Goal: Task Accomplishment & Management: Manage account settings

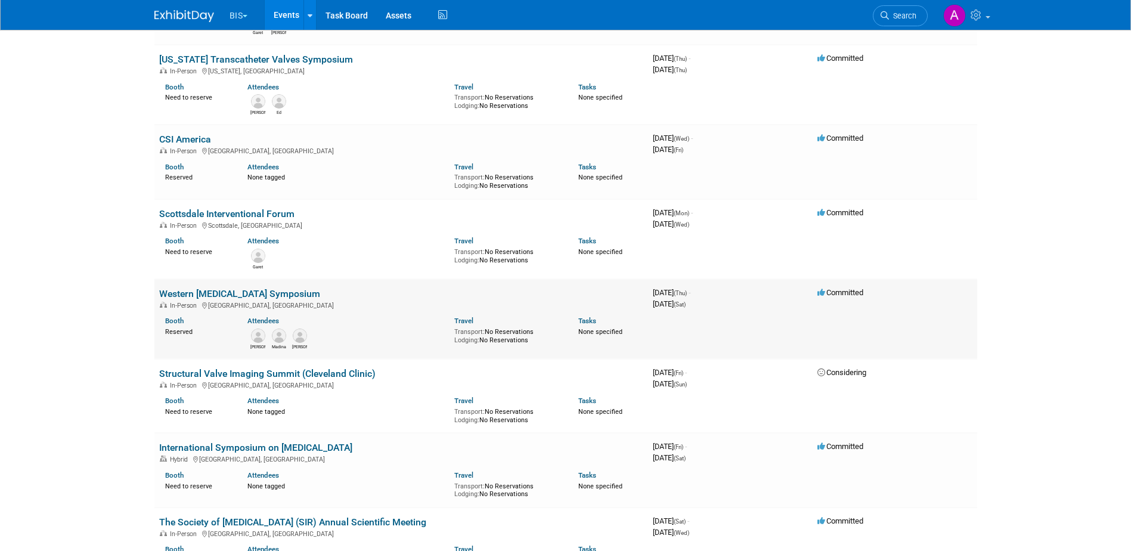
scroll to position [298, 0]
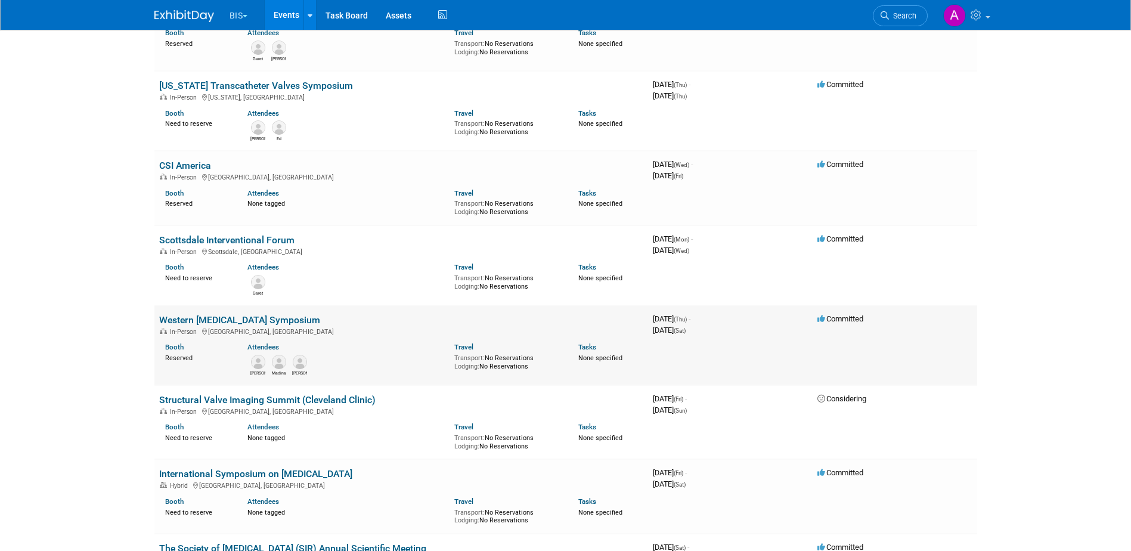
click at [309, 317] on link "Western Atrial Fibrillation Symposium" at bounding box center [239, 319] width 161 height 11
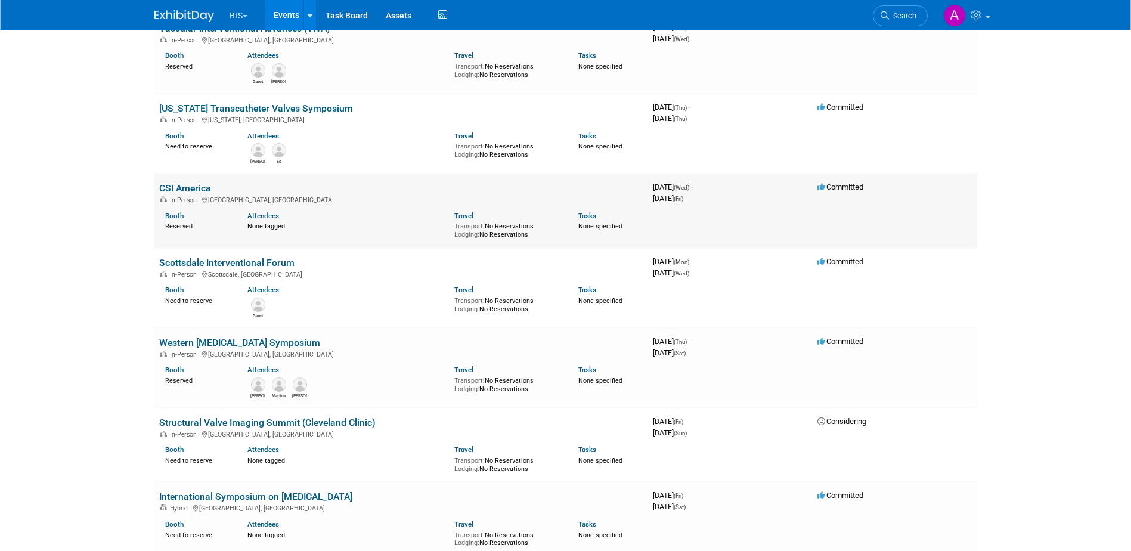
scroll to position [238, 0]
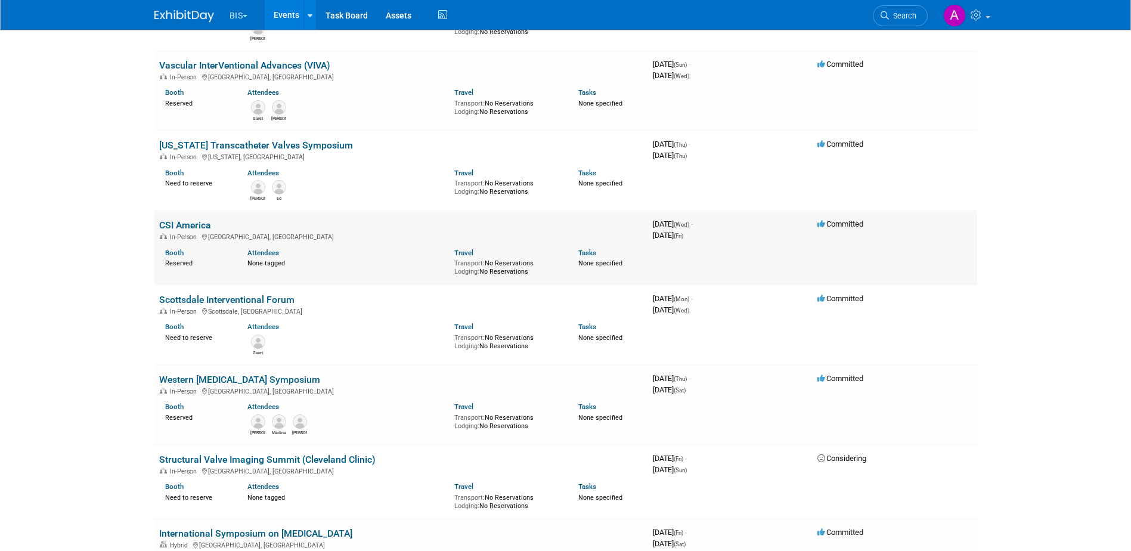
click at [204, 221] on link "CSI America" at bounding box center [185, 224] width 52 height 11
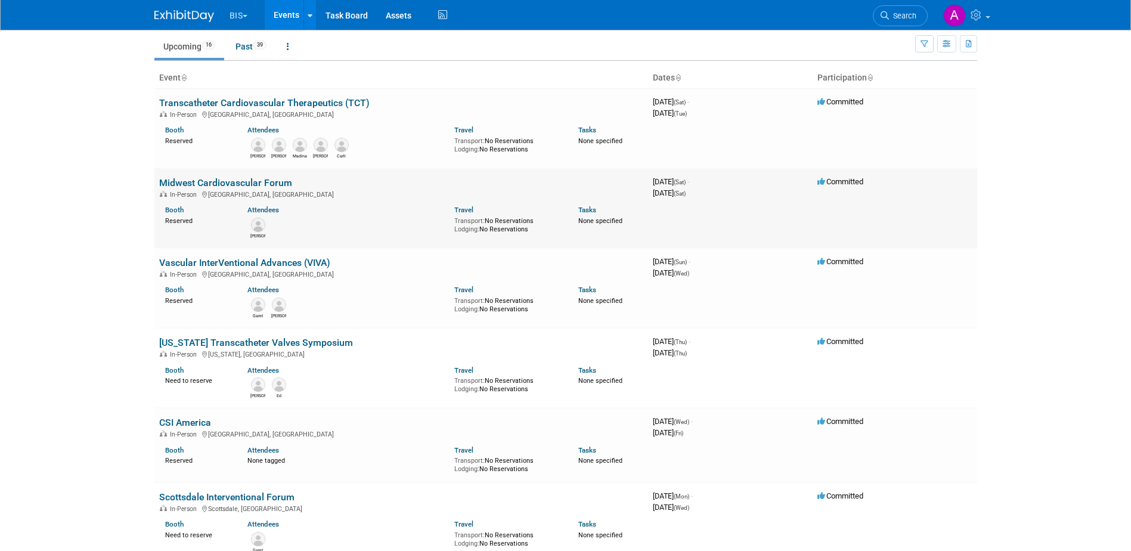
scroll to position [0, 0]
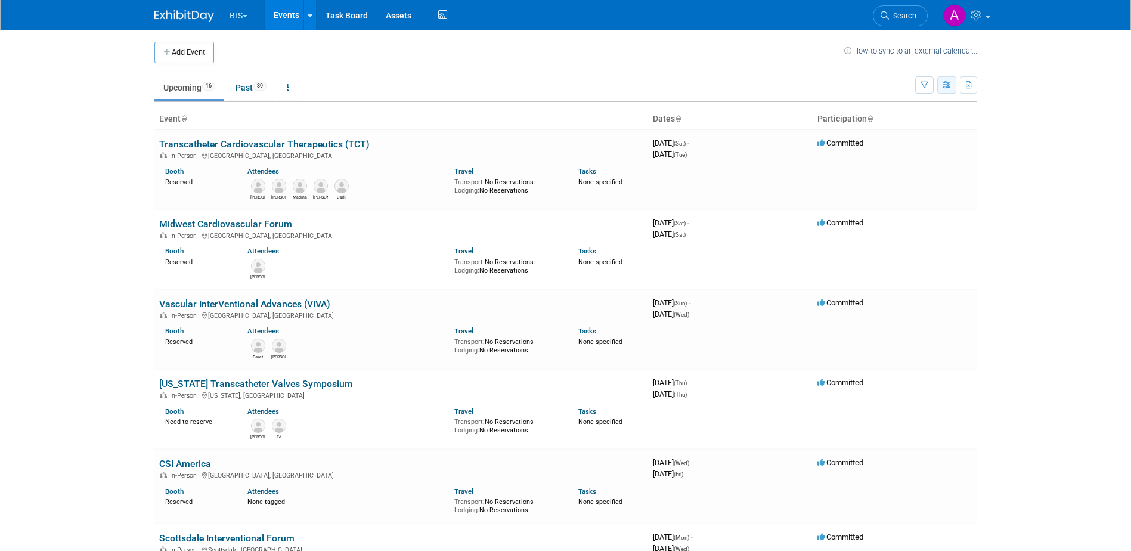
click at [749, 80] on button "button" at bounding box center [946, 84] width 19 height 17
click at [749, 141] on link "Detail View" at bounding box center [897, 145] width 100 height 17
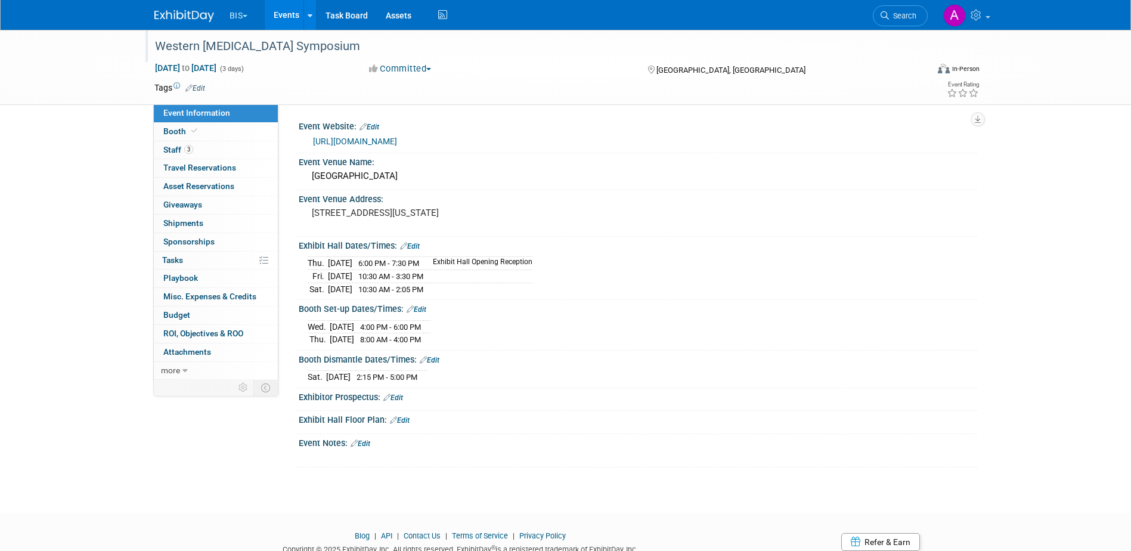
click at [352, 43] on div "Western [MEDICAL_DATA] Symposium" at bounding box center [530, 46] width 759 height 21
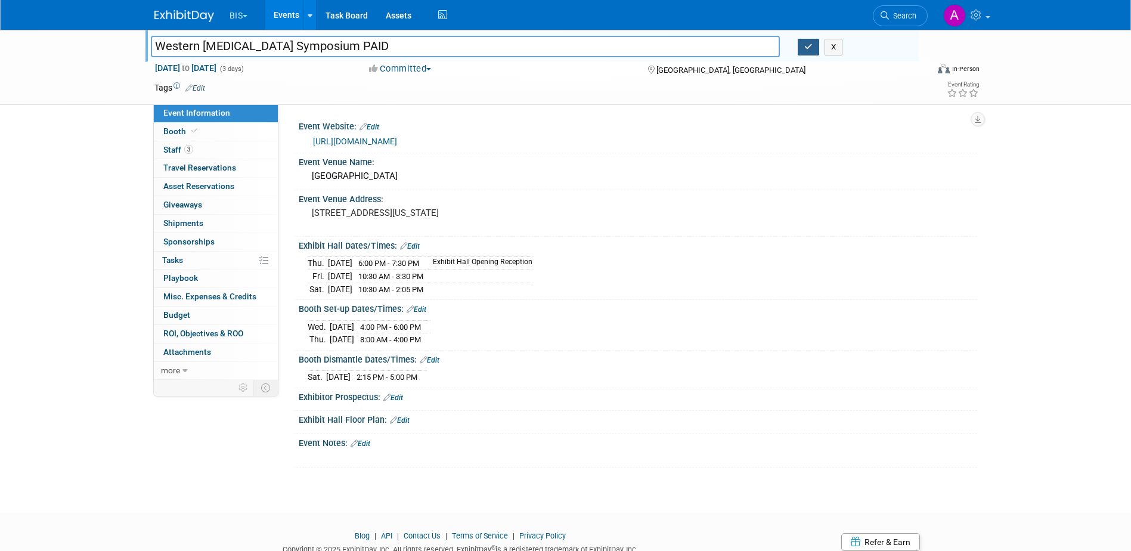
type input "Western Atrial Fibrillation Symposium PAID"
click at [808, 41] on button "button" at bounding box center [808, 47] width 21 height 17
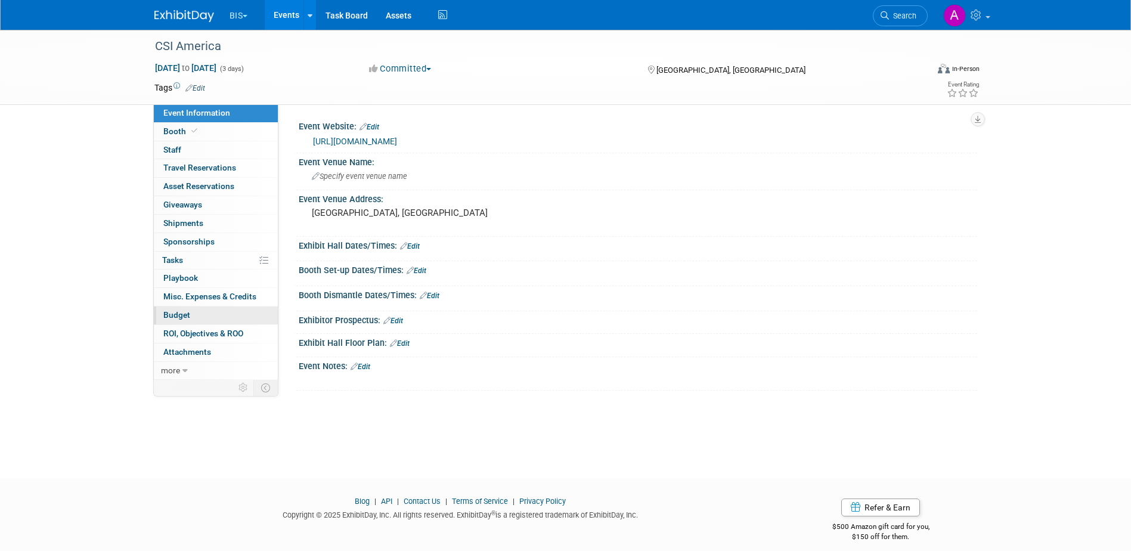
click at [188, 313] on span "Budget" at bounding box center [176, 315] width 27 height 10
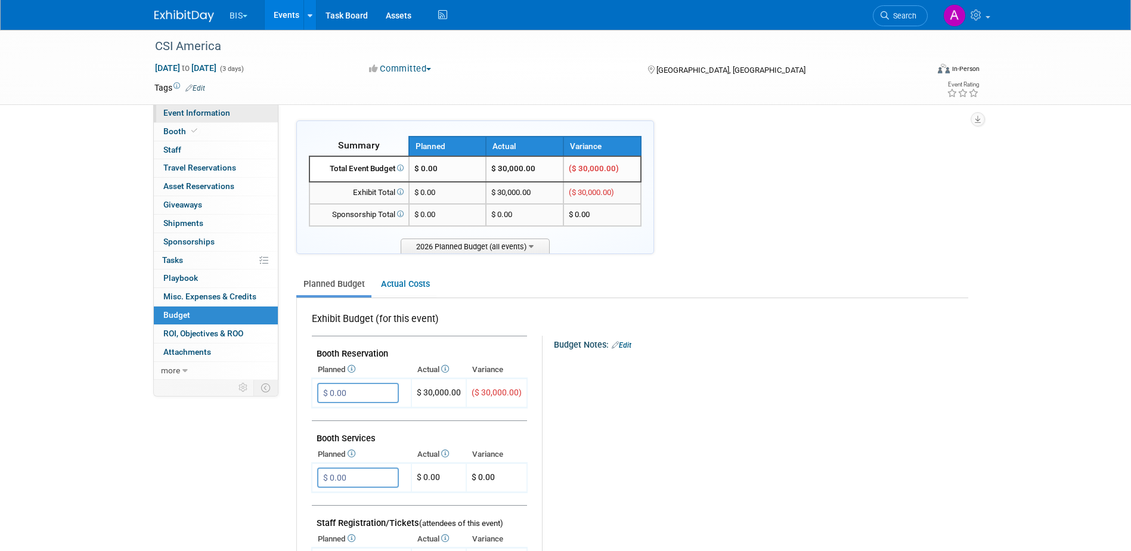
click at [190, 109] on span "Event Information" at bounding box center [196, 113] width 67 height 10
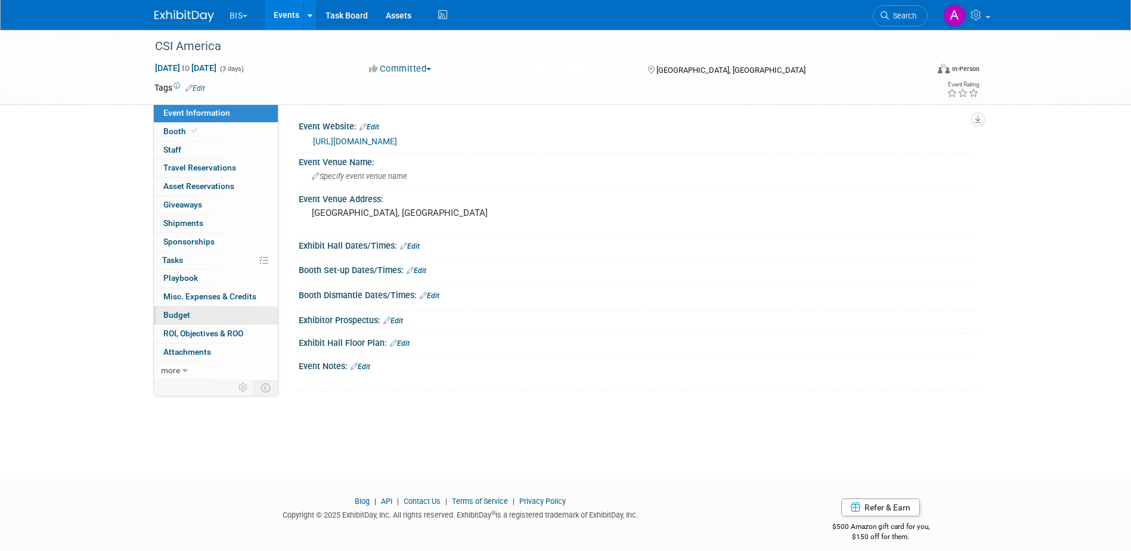
click at [182, 313] on span "Budget" at bounding box center [176, 315] width 27 height 10
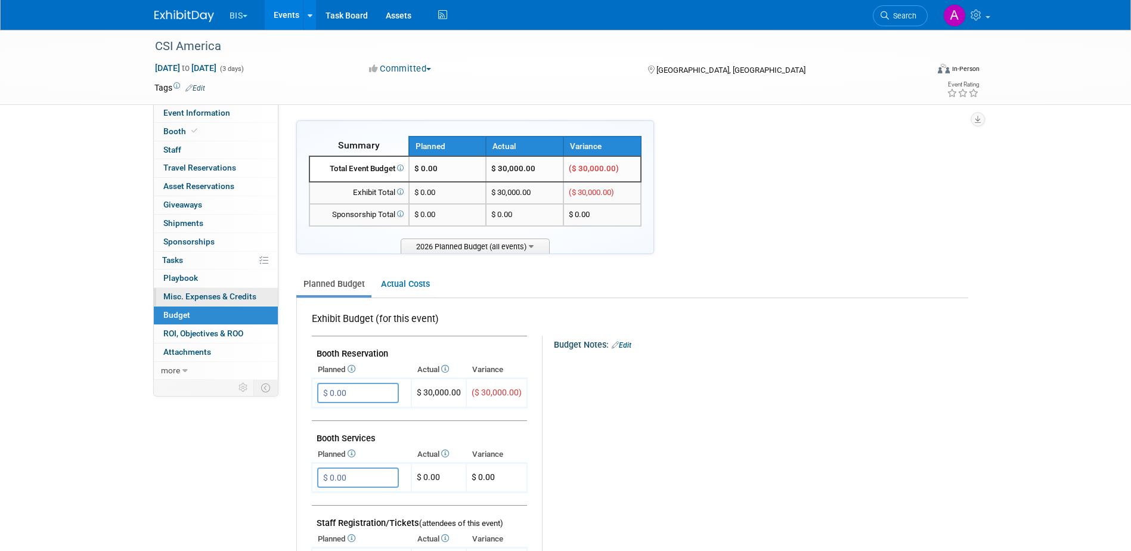
click at [199, 293] on span "Misc. Expenses & Credits 0" at bounding box center [209, 297] width 93 height 10
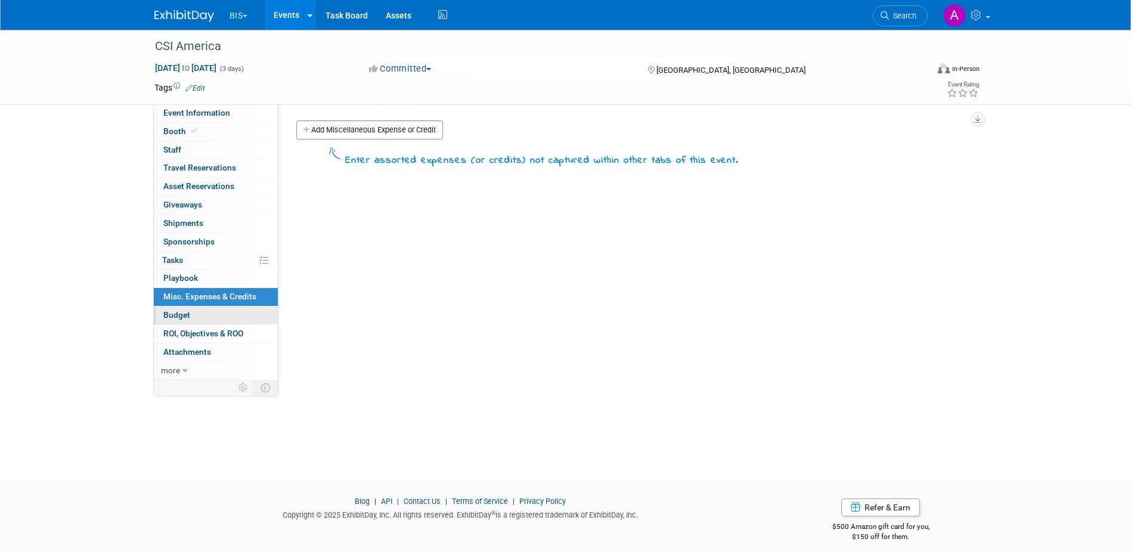
click at [182, 311] on span "Budget" at bounding box center [176, 315] width 27 height 10
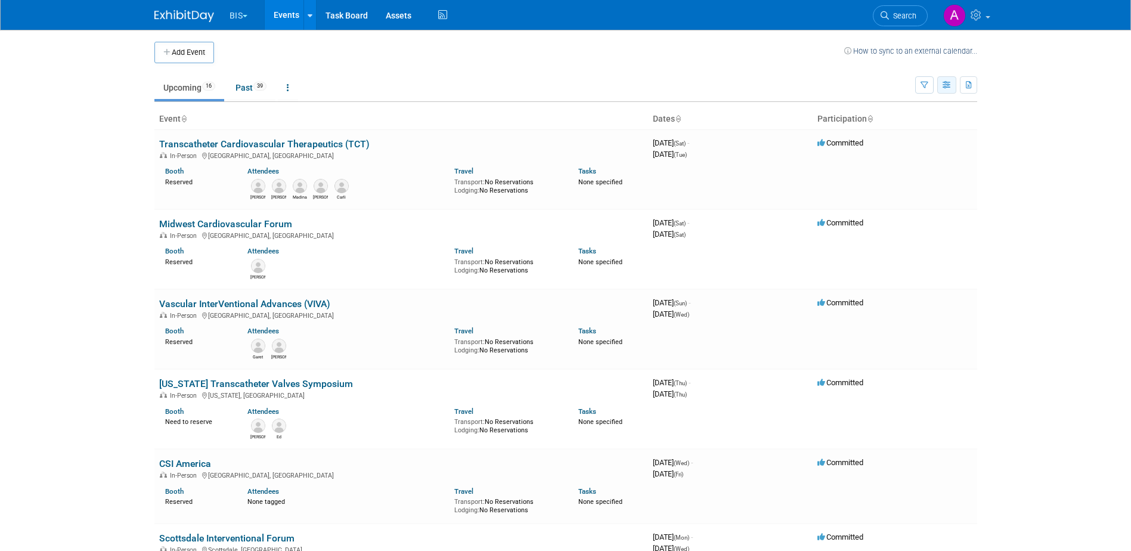
click at [940, 82] on button "button" at bounding box center [946, 84] width 19 height 17
click at [926, 82] on icon "button" at bounding box center [925, 86] width 8 height 8
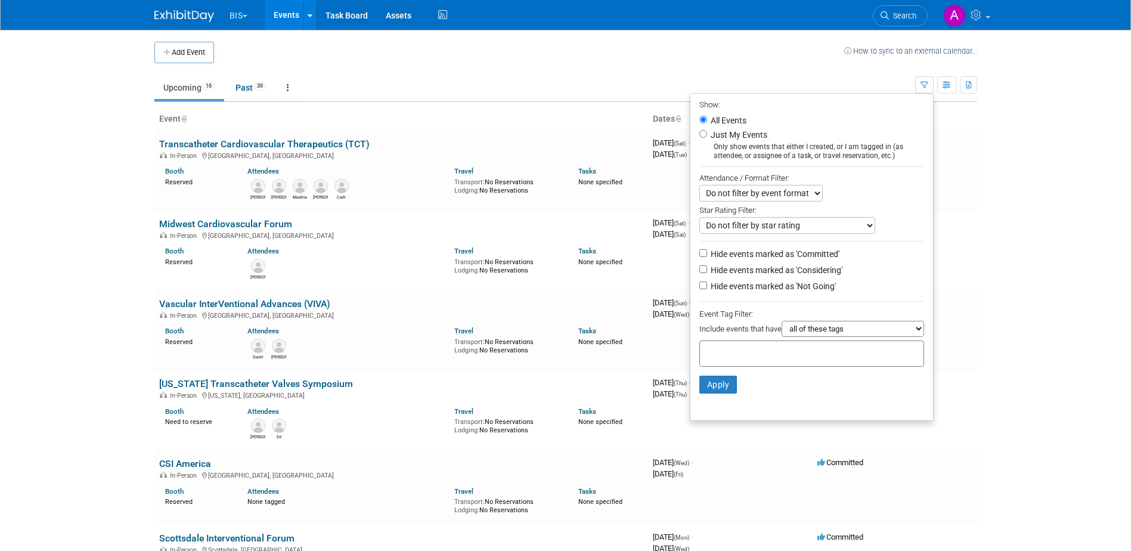
click at [868, 333] on select "all of these tags any one of these tags only and exactly these specific tags" at bounding box center [853, 329] width 142 height 16
click at [1035, 333] on body "BIS Explore: My Workspaces 2 Go to Workspace: Aesculap BIS Events Add Event Bul…" at bounding box center [565, 275] width 1131 height 551
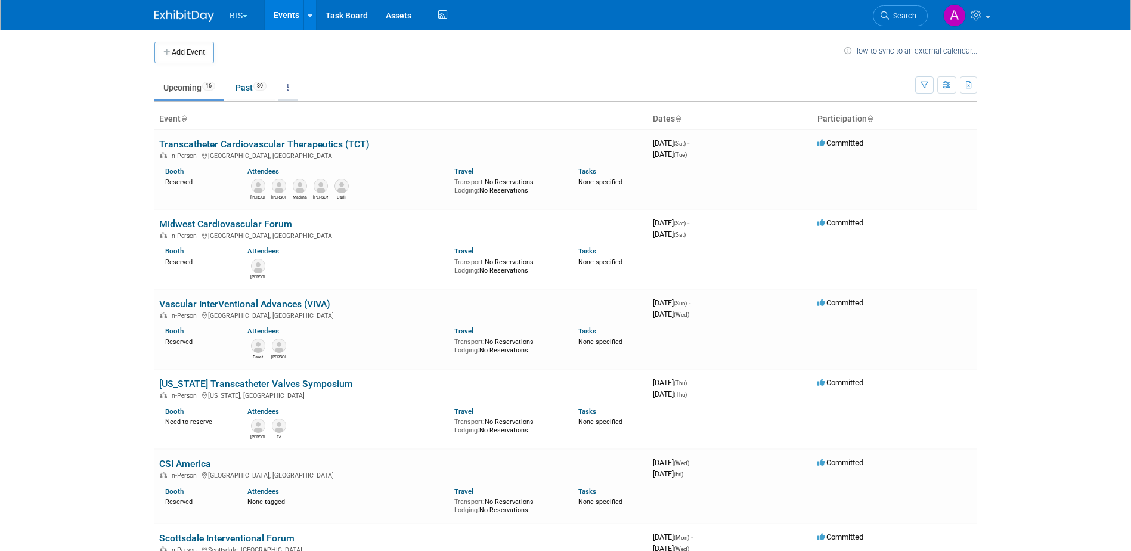
click at [293, 82] on link at bounding box center [288, 87] width 20 height 23
click at [431, 72] on td "Upcoming 16 Past 39 All Events 55 Past and Upcoming Grouped Annually Events gro…" at bounding box center [534, 82] width 761 height 39
click at [247, 11] on button "BIS" at bounding box center [245, 13] width 35 height 26
click at [876, 55] on td "How to sync to an external calendar..." at bounding box center [910, 52] width 133 height 21
click at [951, 82] on icon "button" at bounding box center [947, 86] width 9 height 8
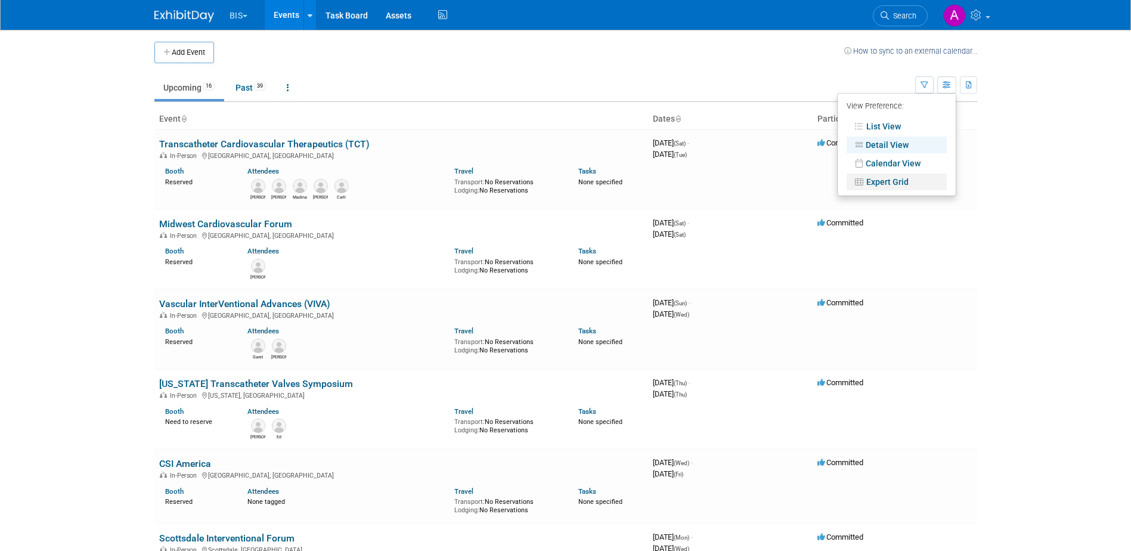
click at [904, 182] on link "Expert Grid" at bounding box center [897, 181] width 100 height 17
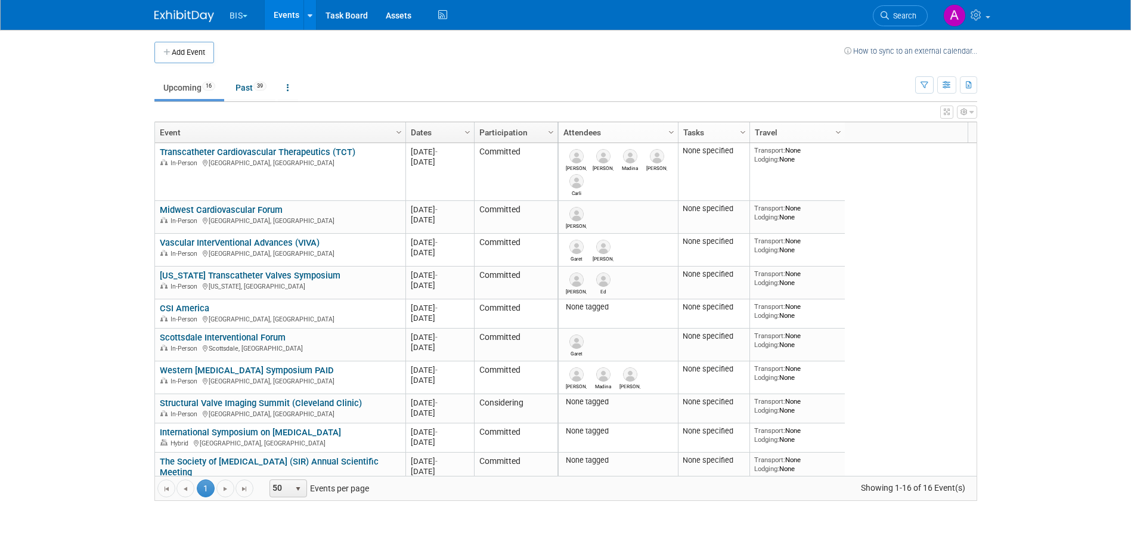
click at [550, 123] on link "Column Settings" at bounding box center [550, 131] width 13 height 18
click at [650, 86] on ul "Upcoming 16 Past 39 All Events 55 Past and Upcoming Grouped Annually Events gro…" at bounding box center [534, 88] width 761 height 27
click at [746, 128] on span "Column Settings" at bounding box center [743, 133] width 10 height 10
click at [816, 53] on td at bounding box center [529, 52] width 630 height 21
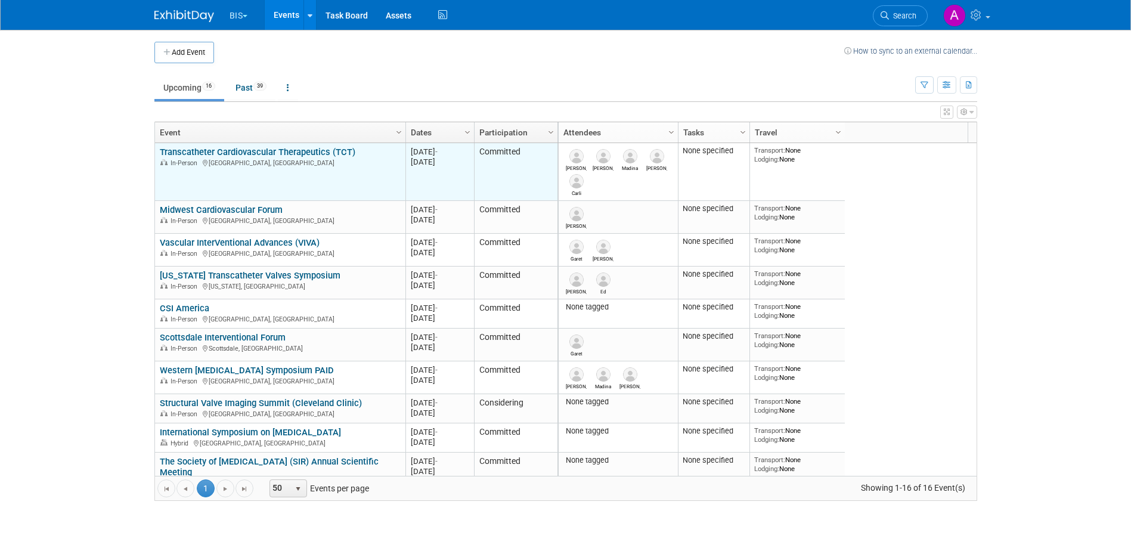
click at [190, 150] on link "Transcatheter Cardiovascular Therapeutics (TCT)" at bounding box center [258, 152] width 196 height 11
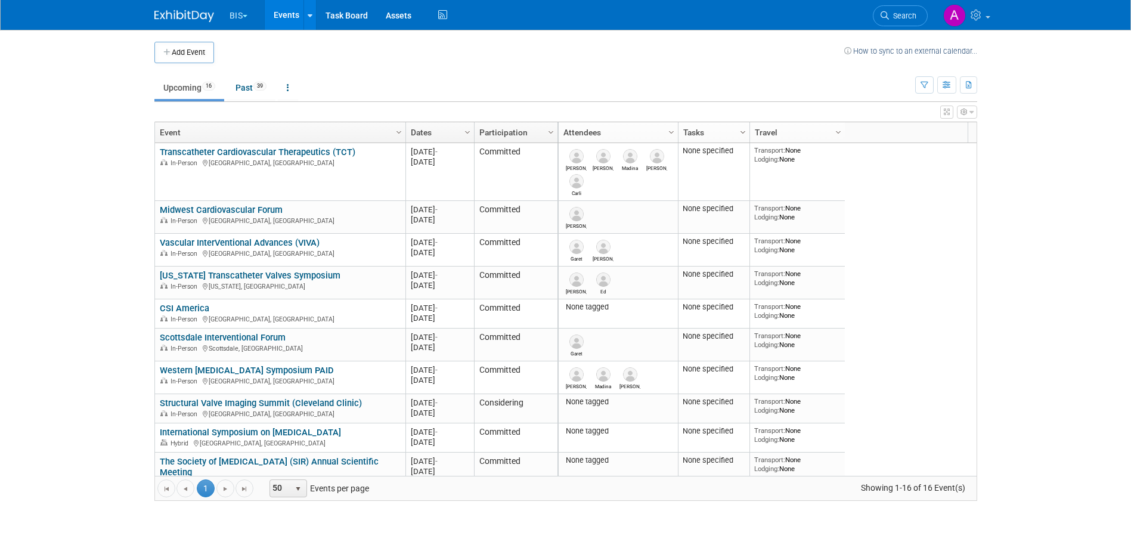
click at [746, 131] on span "Column Settings" at bounding box center [743, 133] width 10 height 10
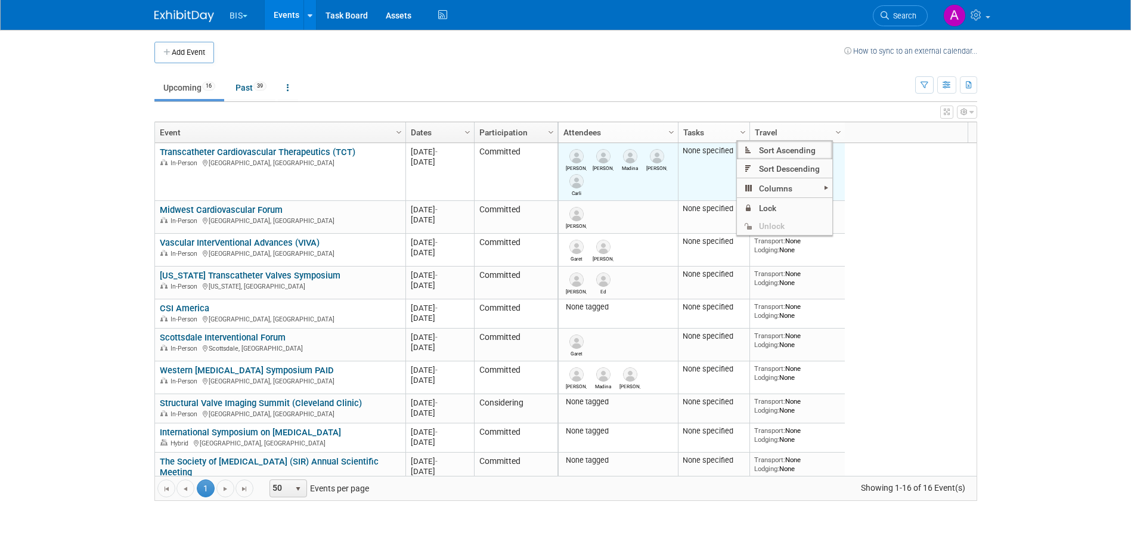
click at [709, 175] on td "None specified" at bounding box center [714, 172] width 72 height 58
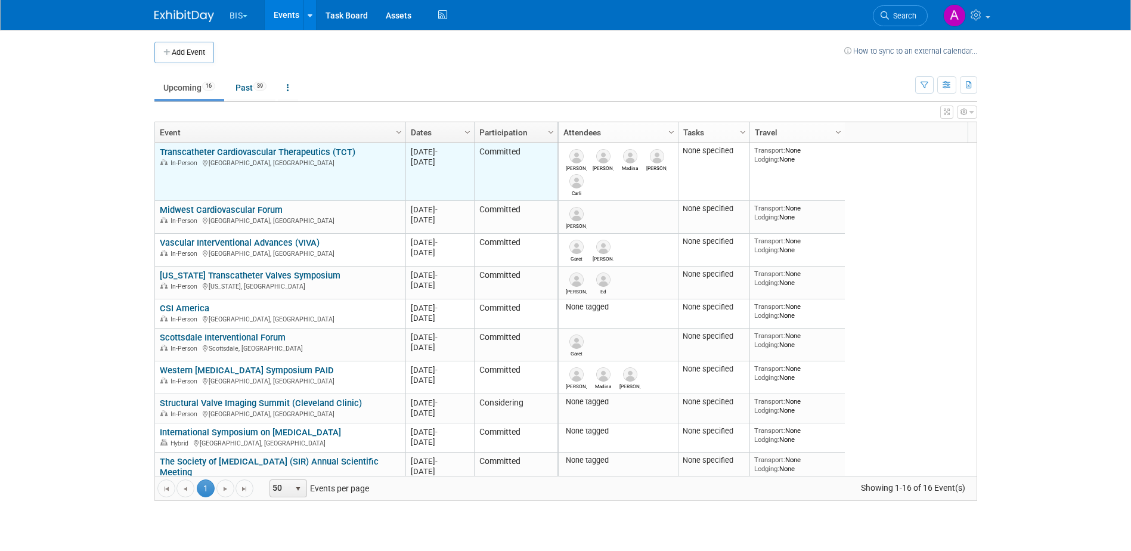
click at [188, 149] on link "Transcatheter Cardiovascular Therapeutics (TCT)" at bounding box center [258, 152] width 196 height 11
click at [222, 150] on link "Transcatheter Cardiovascular Therapeutics (TCT)" at bounding box center [258, 152] width 196 height 11
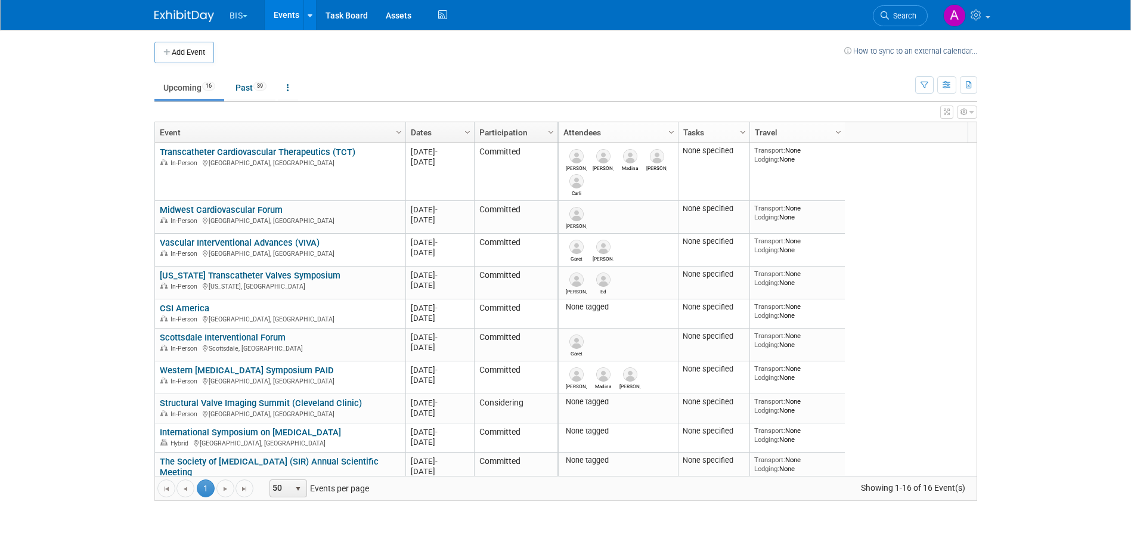
click at [739, 129] on span "Column Settings" at bounding box center [743, 133] width 10 height 10
drag, startPoint x: 902, startPoint y: 131, endPoint x: 745, endPoint y: 128, distance: 156.8
click at [745, 128] on span "Column Settings" at bounding box center [743, 133] width 10 height 10
checkbox input "true"
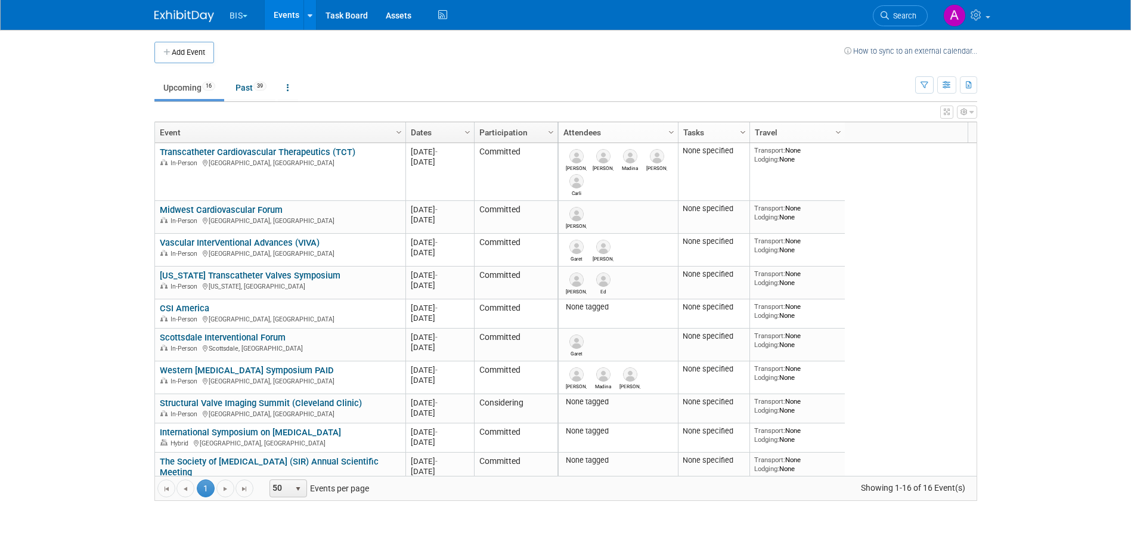
checkbox input "true"
click at [720, 126] on link "Tasks" at bounding box center [712, 132] width 58 height 20
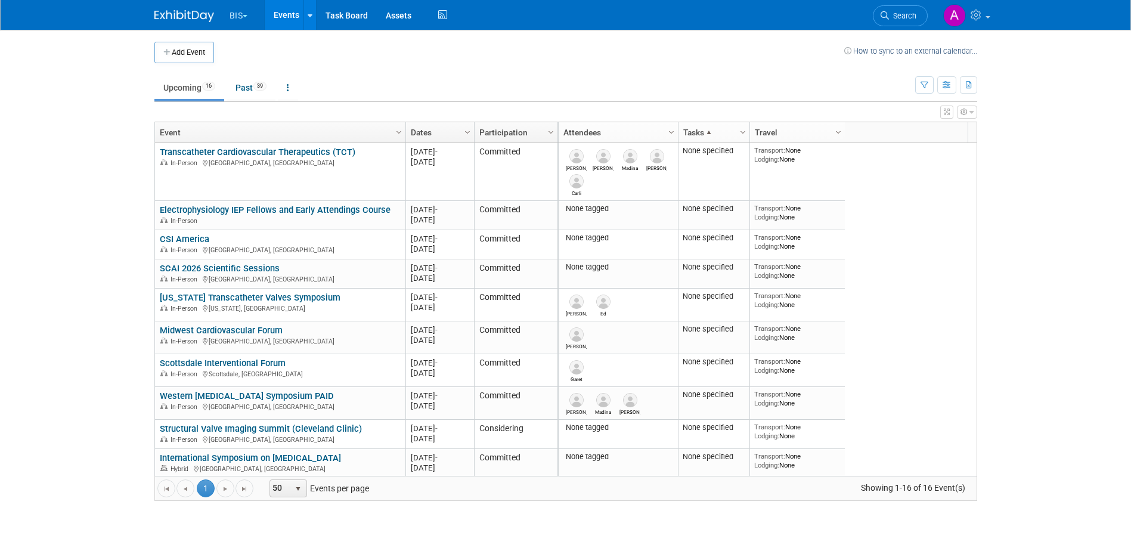
click at [733, 123] on link "Tasks" at bounding box center [712, 132] width 58 height 20
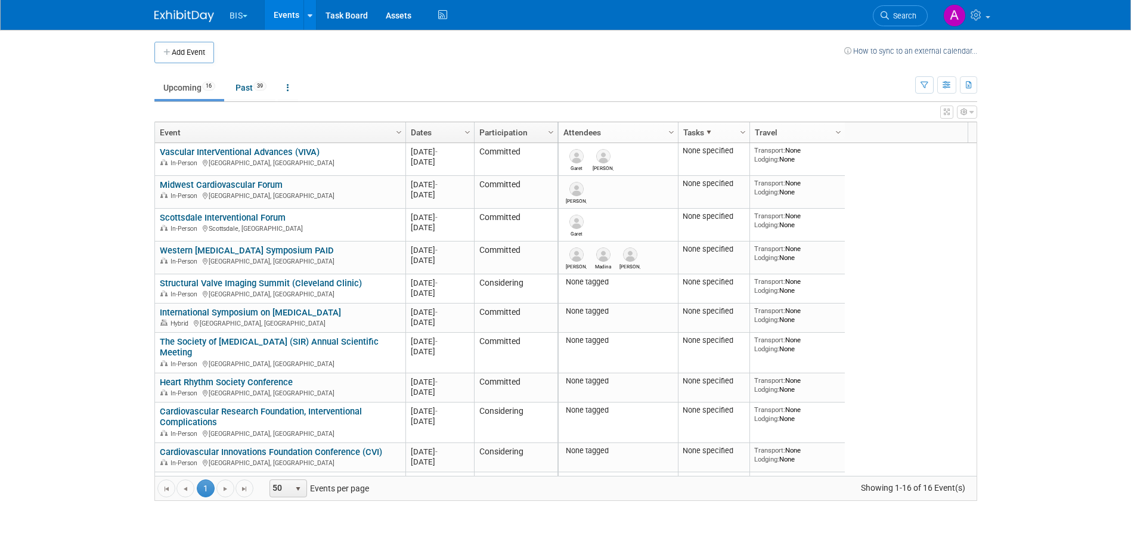
click at [742, 126] on link "Column Settings" at bounding box center [742, 131] width 13 height 18
checkbox input "true"
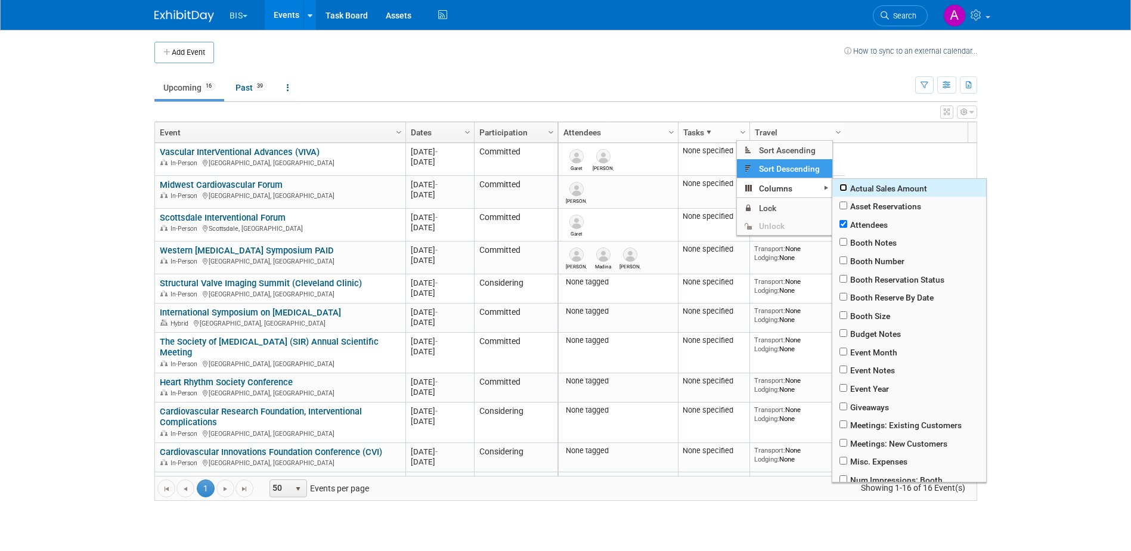
click at [844, 185] on input "checkbox" at bounding box center [843, 188] width 8 height 8
checkbox input "true"
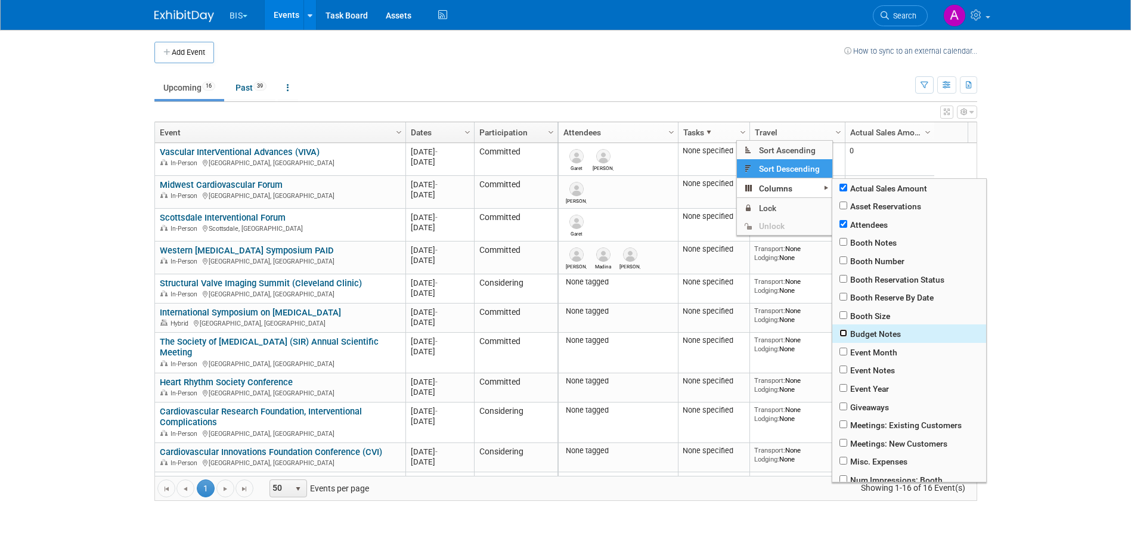
click at [844, 334] on input "checkbox" at bounding box center [843, 333] width 8 height 8
checkbox input "true"
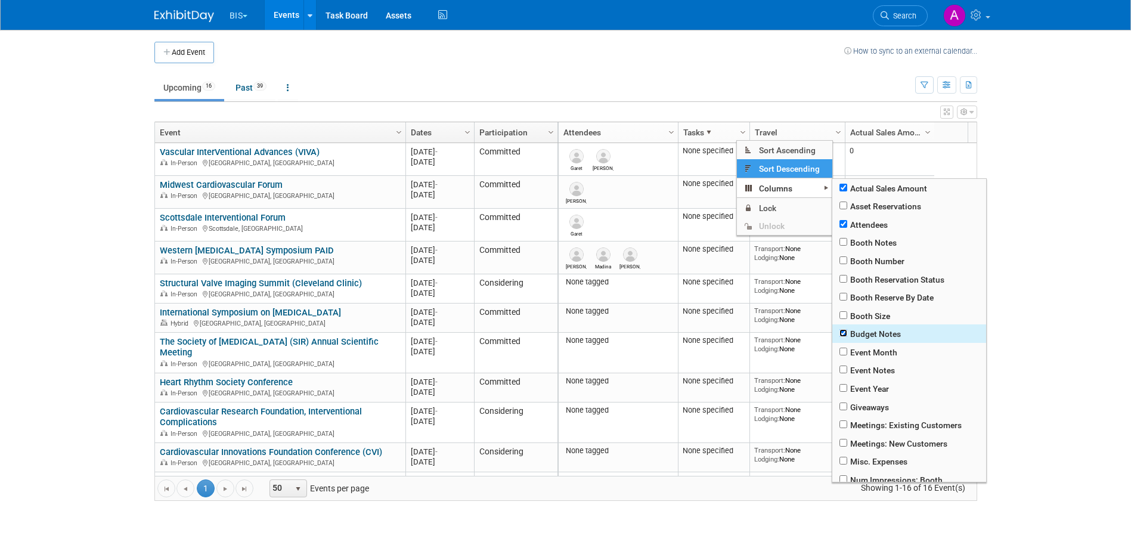
checkbox input "true"
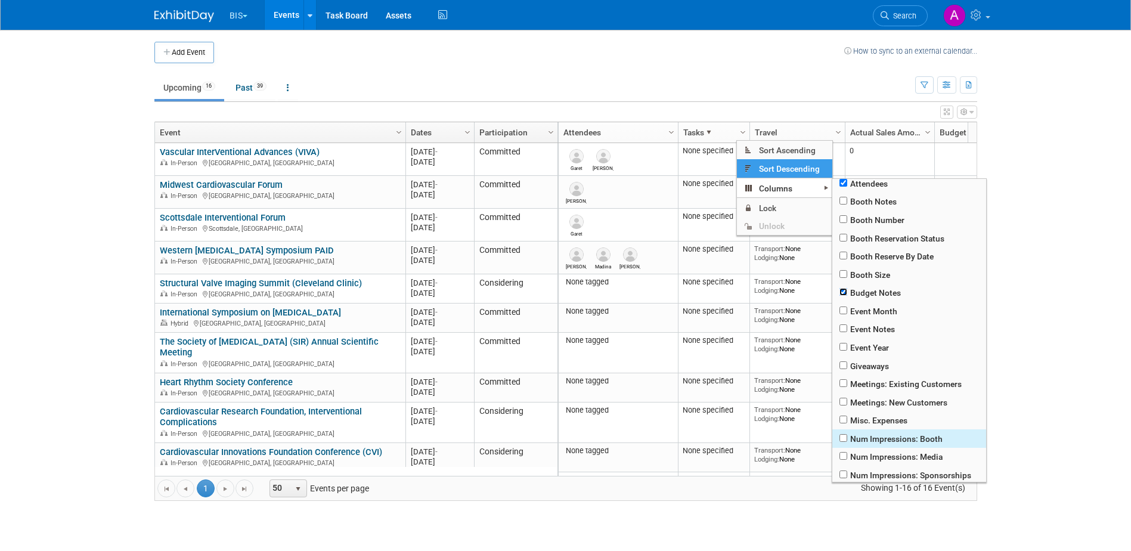
scroll to position [29, 0]
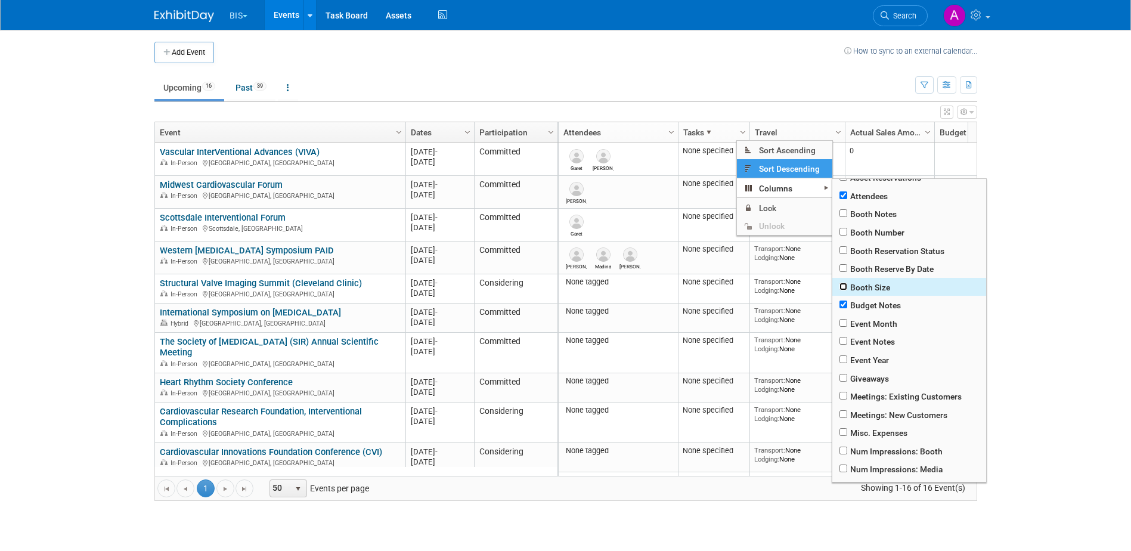
click at [843, 283] on input "checkbox" at bounding box center [843, 287] width 8 height 8
checkbox input "true"
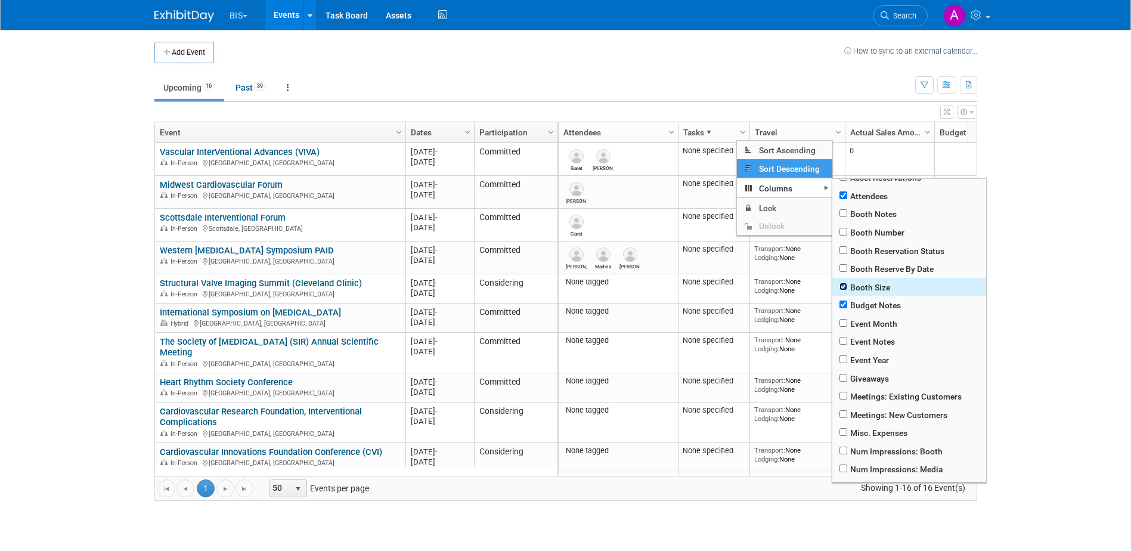
checkbox input "true"
click at [844, 210] on input "checkbox" at bounding box center [843, 213] width 8 height 8
checkbox input "true"
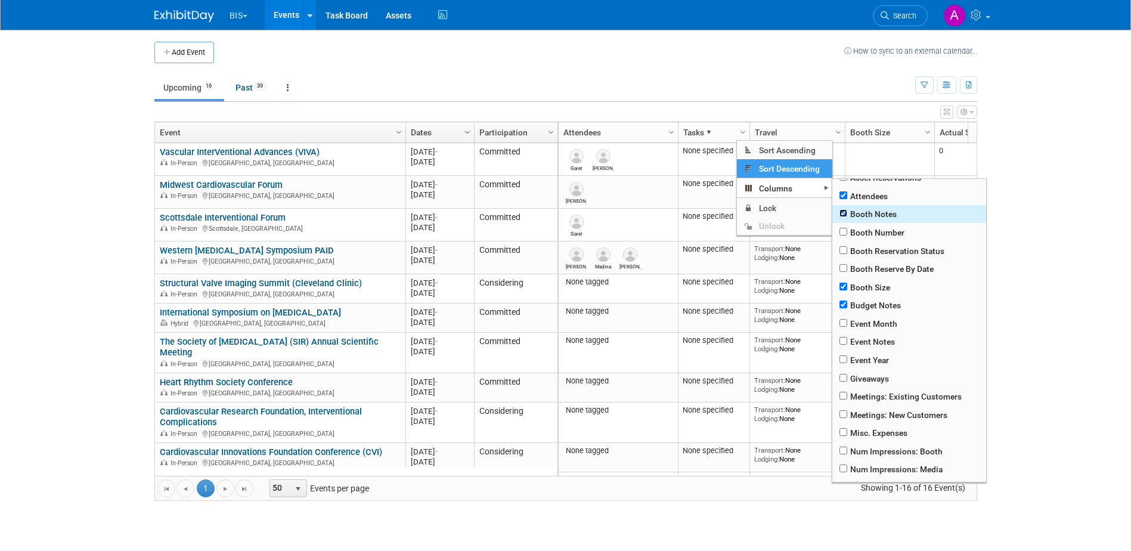
checkbox input "true"
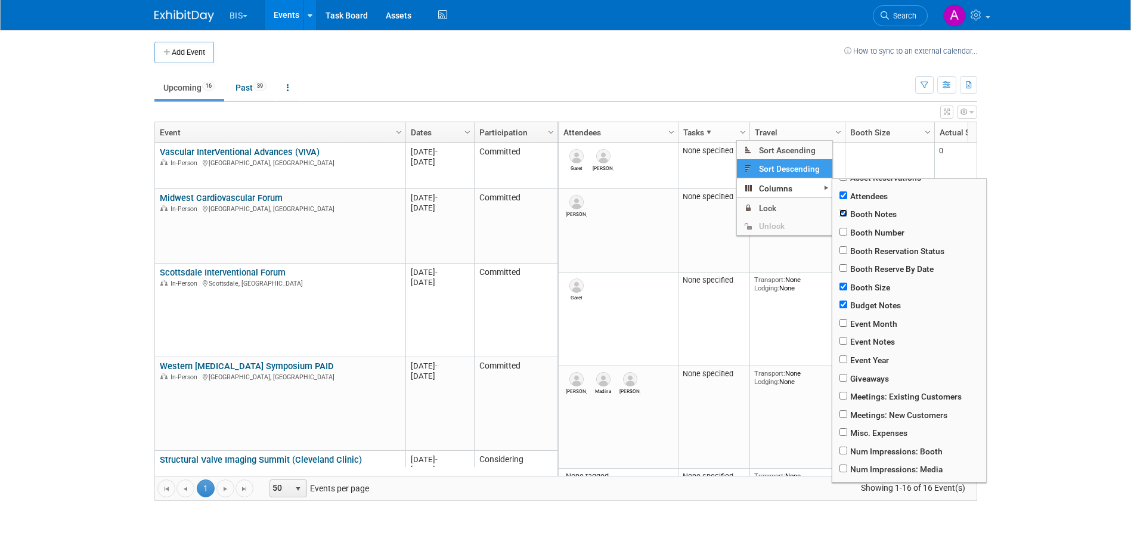
scroll to position [0, 0]
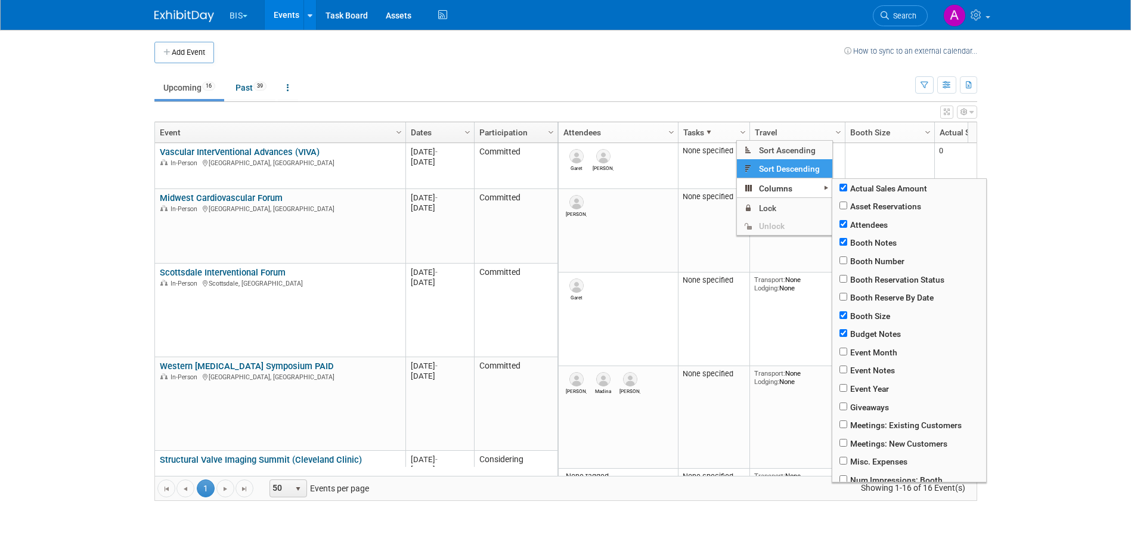
click at [1070, 171] on body "BIS Explore: My Workspaces 2 Go to Workspace: Aesculap BIS Events Add Event Bul…" at bounding box center [565, 275] width 1131 height 551
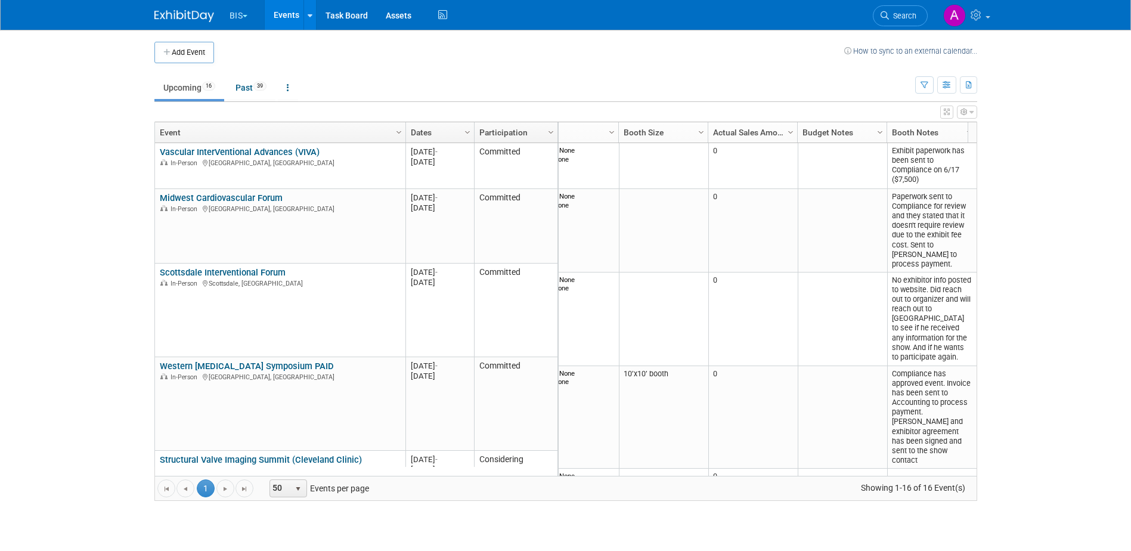
scroll to position [0, 235]
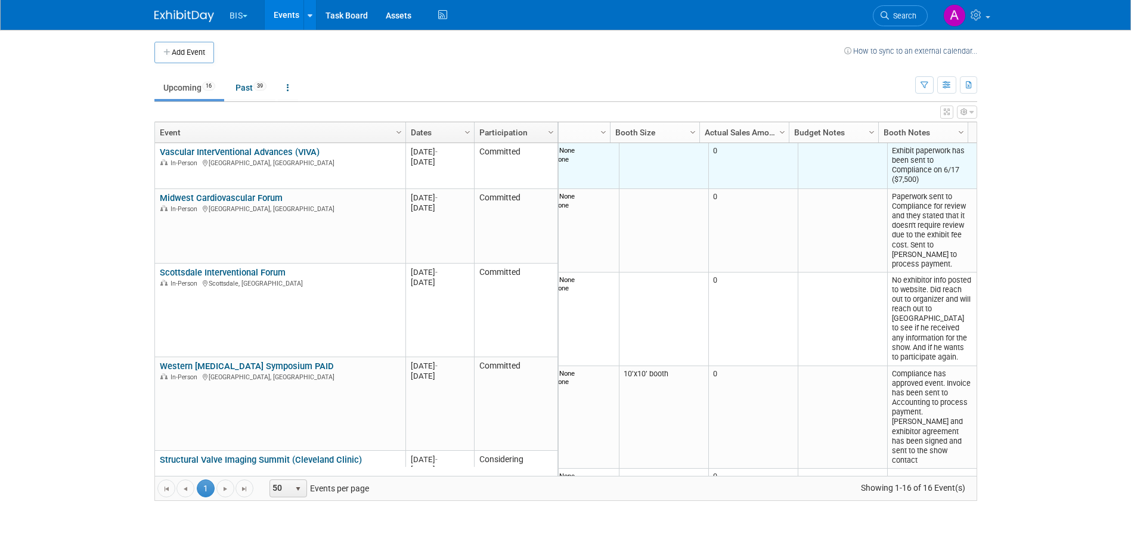
click at [735, 144] on td "0" at bounding box center [752, 166] width 89 height 46
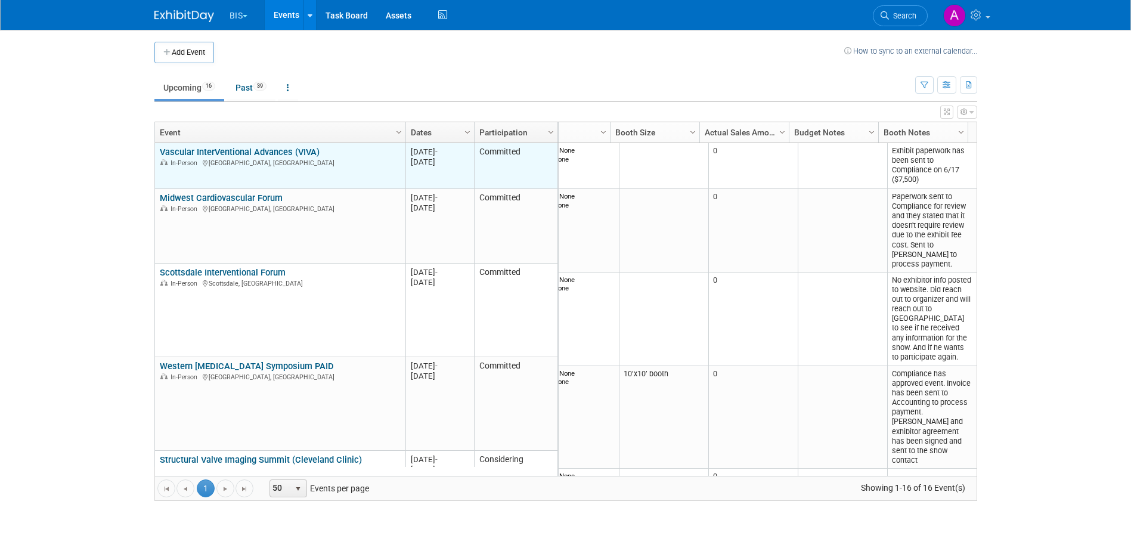
click at [252, 149] on link "Vascular InterVentional Advances (VIVA)" at bounding box center [240, 152] width 160 height 11
click at [293, 147] on link "Vascular InterVentional Advances (VIVA)" at bounding box center [240, 152] width 160 height 11
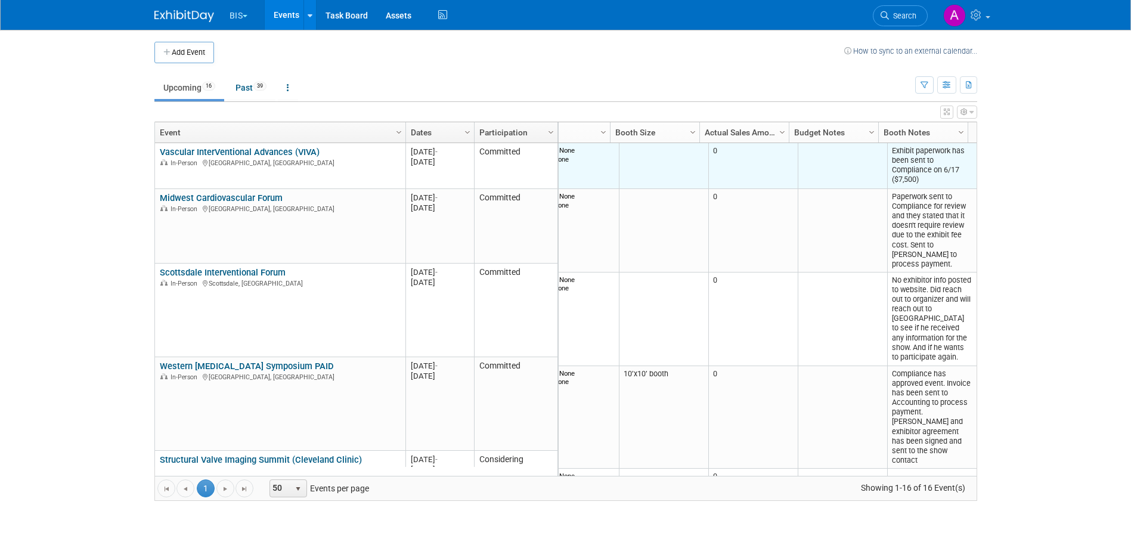
click at [916, 181] on td "Exhibit paperwork has been sent to Compliance on 6/17 ($7,500)" at bounding box center [931, 166] width 89 height 46
click at [667, 148] on td at bounding box center [663, 166] width 89 height 46
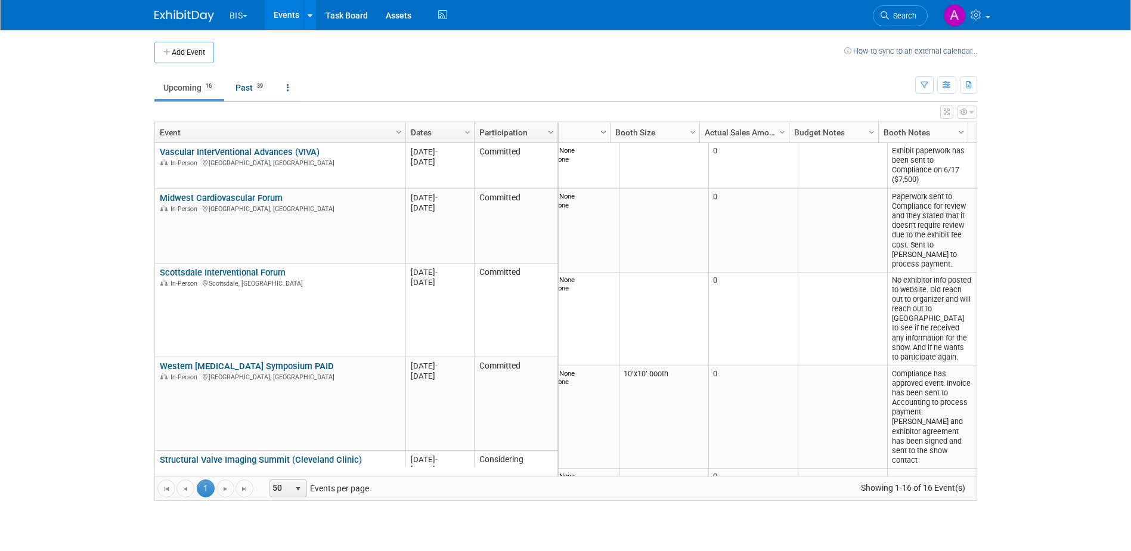
click at [684, 129] on link "Booth Size" at bounding box center [653, 132] width 76 height 20
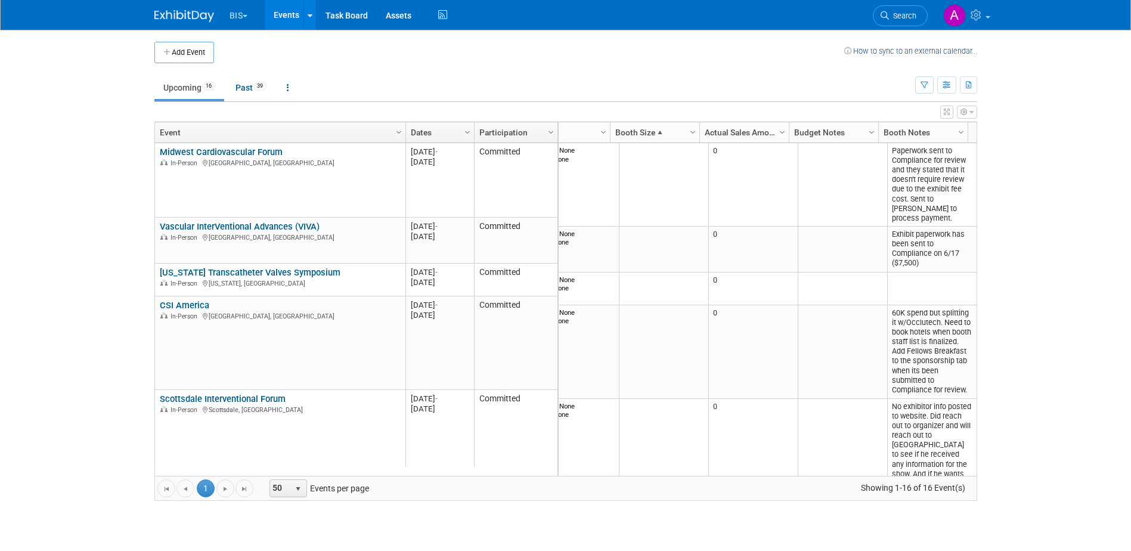
click at [685, 125] on link "Booth Size" at bounding box center [653, 132] width 76 height 20
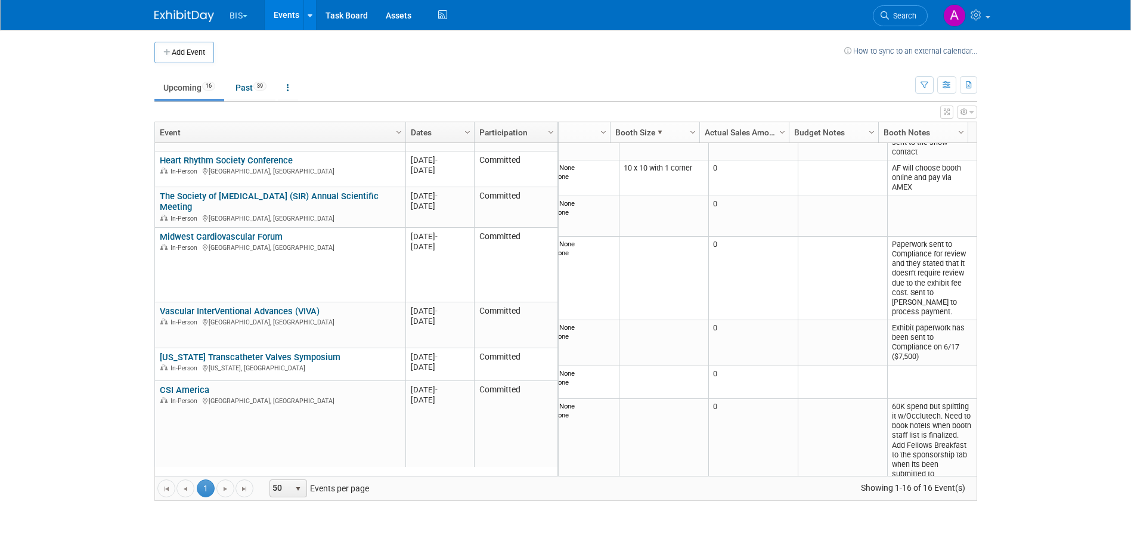
scroll to position [0, 0]
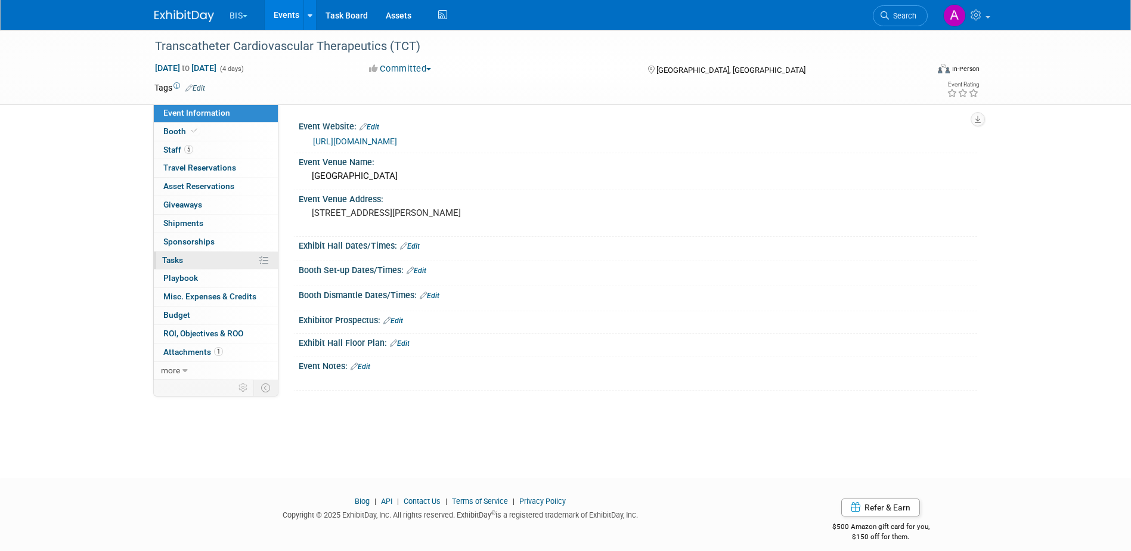
click at [184, 259] on link "0% Tasks 0%" at bounding box center [216, 261] width 124 height 18
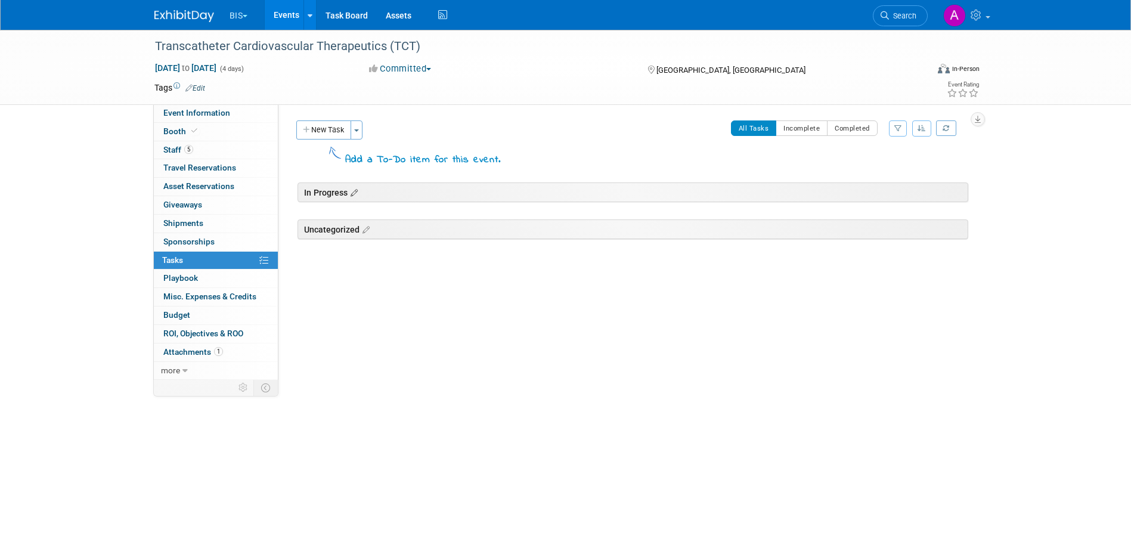
click at [358, 190] on icon at bounding box center [353, 193] width 10 height 11
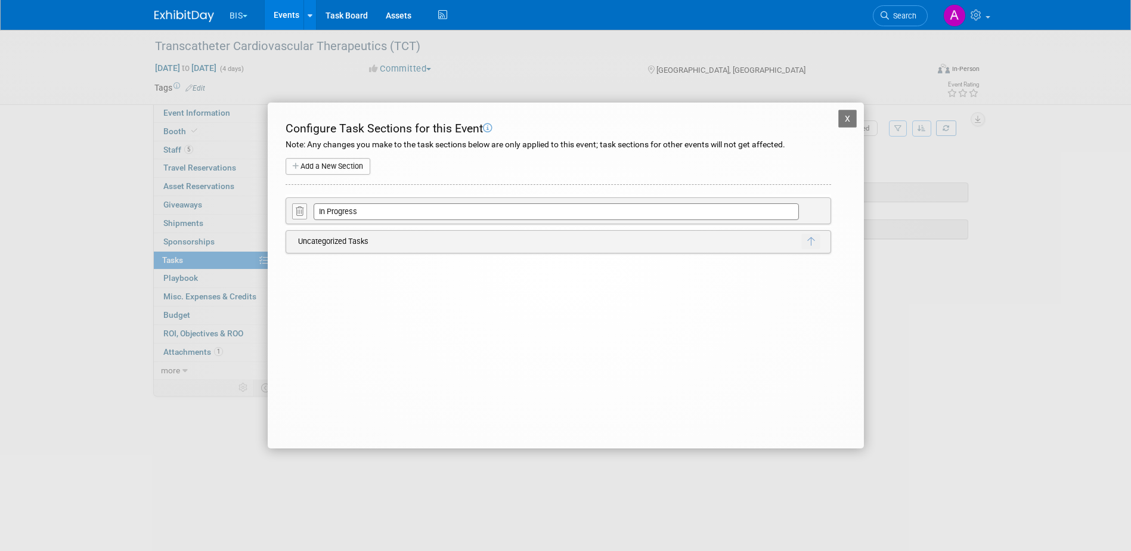
click at [330, 212] on input "In Progress" at bounding box center [556, 211] width 485 height 17
drag, startPoint x: 366, startPoint y: 212, endPoint x: 302, endPoint y: 204, distance: 64.3
click at [302, 204] on tr "In Progress X Delete Section Cancel" at bounding box center [561, 210] width 538 height 19
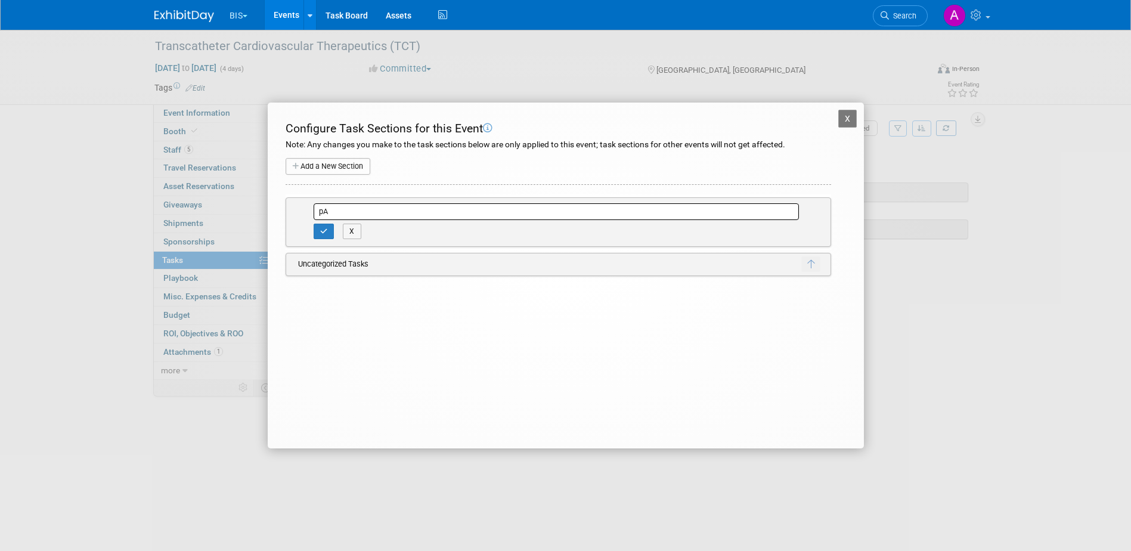
type input "p"
type input "Compliance Approved - Check Paid"
click at [321, 233] on icon "button" at bounding box center [324, 231] width 8 height 7
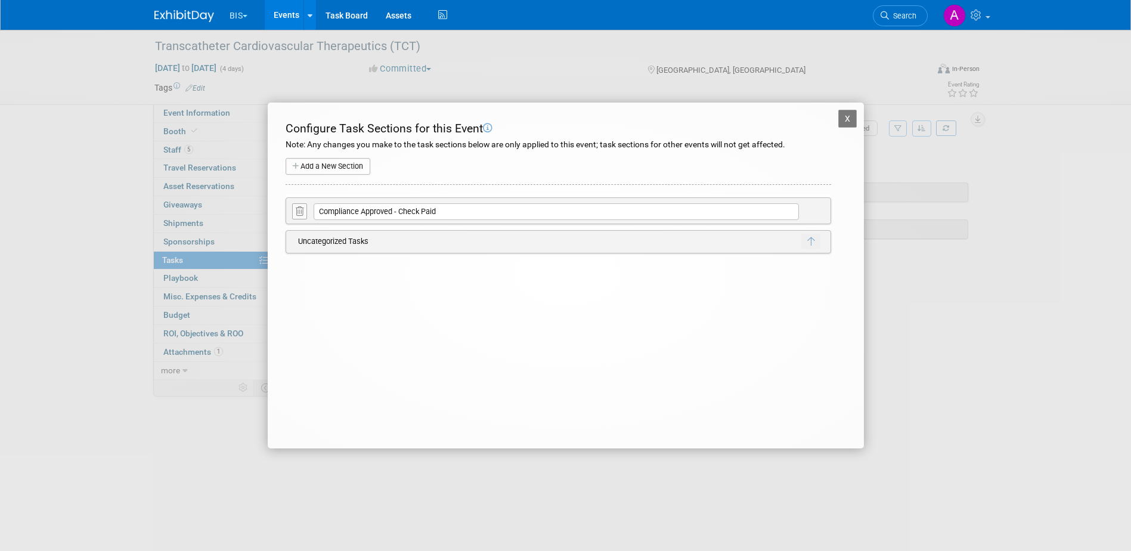
click at [851, 116] on button "X" at bounding box center [847, 119] width 19 height 18
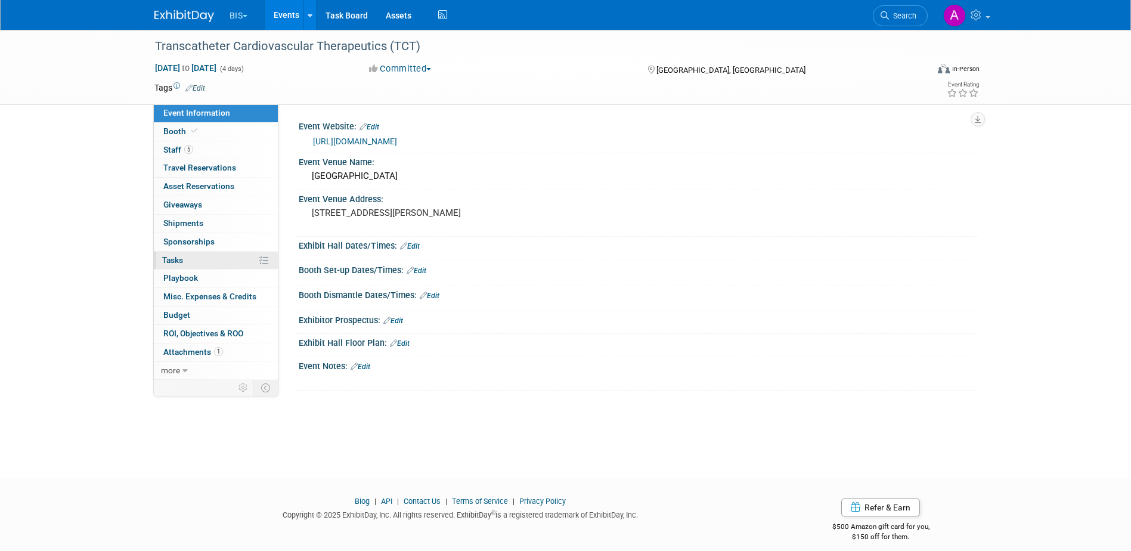
click at [265, 256] on icon at bounding box center [263, 260] width 9 height 9
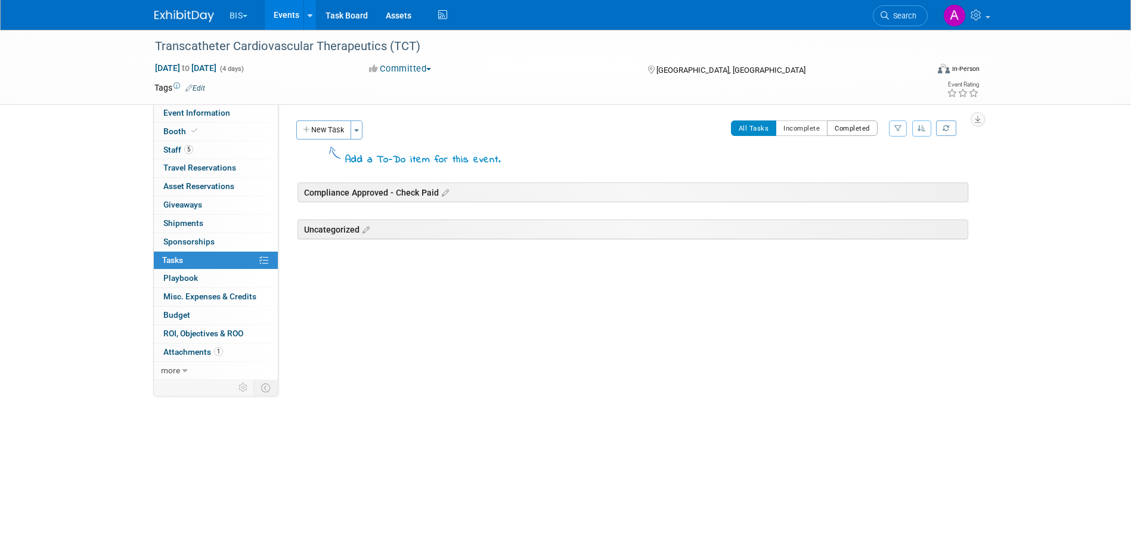
click at [857, 126] on button "Completed" at bounding box center [852, 128] width 51 height 16
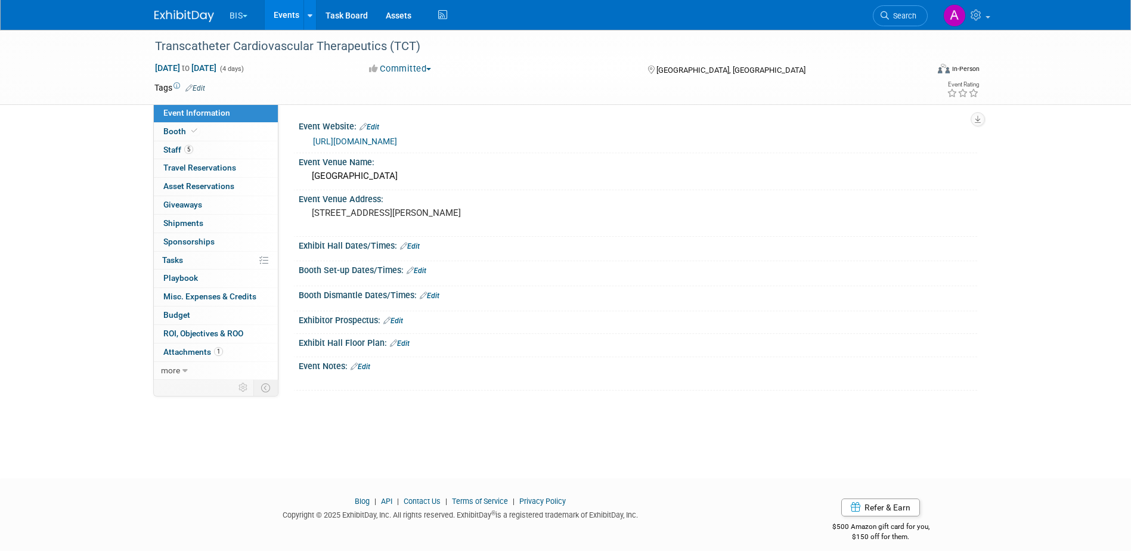
click at [430, 65] on button "Committed" at bounding box center [400, 69] width 71 height 13
click at [431, 63] on button "Committed" at bounding box center [400, 69] width 71 height 13
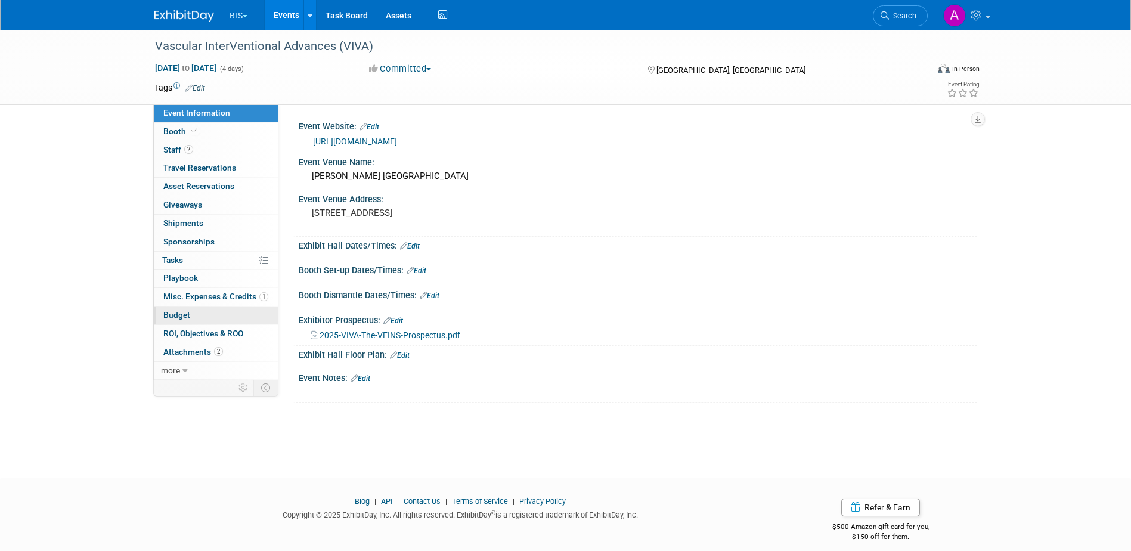
click at [196, 311] on link "Budget" at bounding box center [216, 315] width 124 height 18
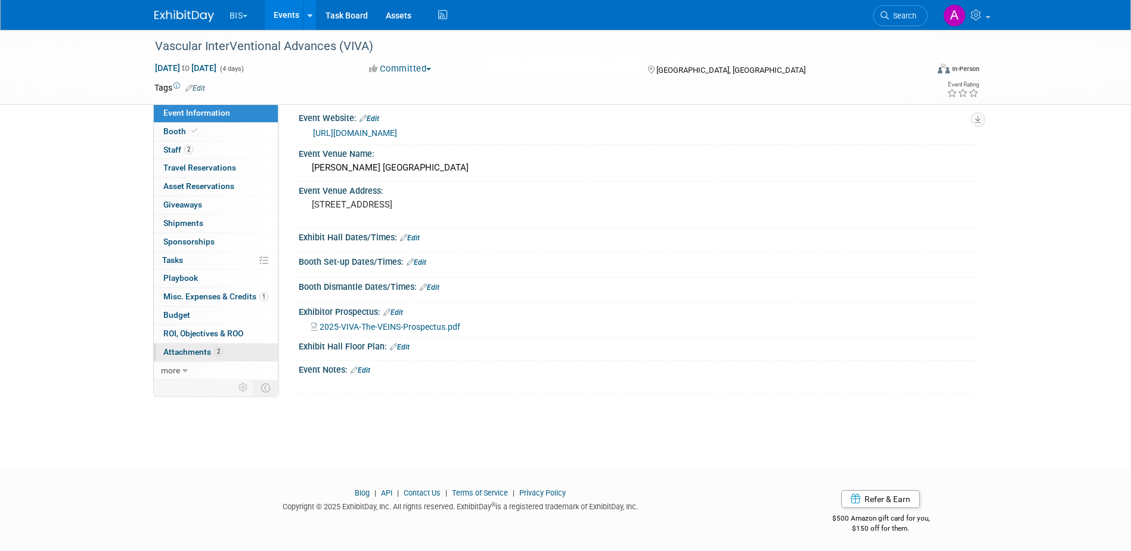
scroll to position [11, 0]
click at [175, 370] on span "more" at bounding box center [170, 370] width 19 height 10
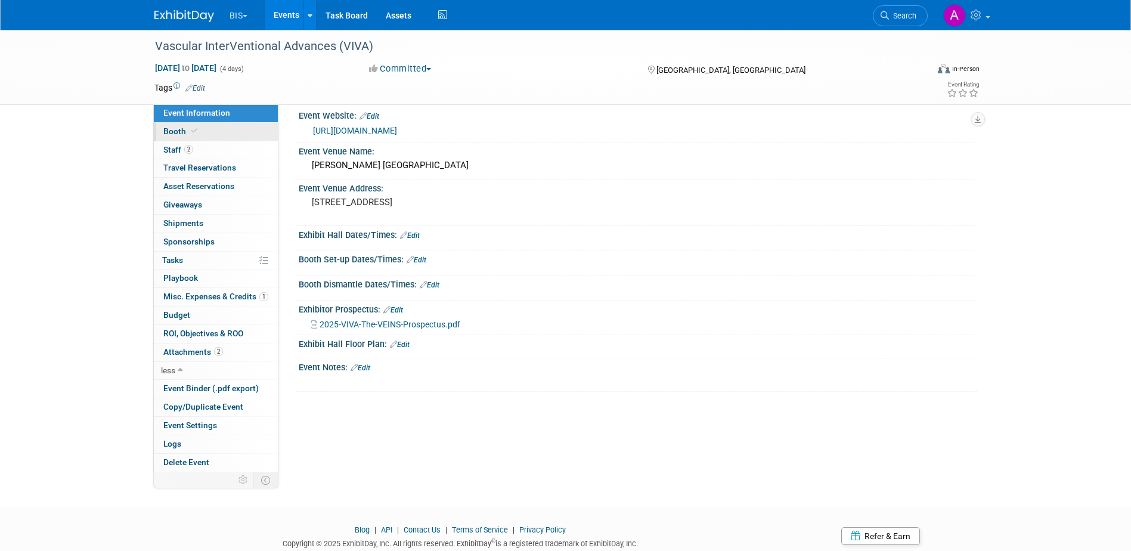
click at [179, 128] on span "Booth" at bounding box center [181, 131] width 36 height 10
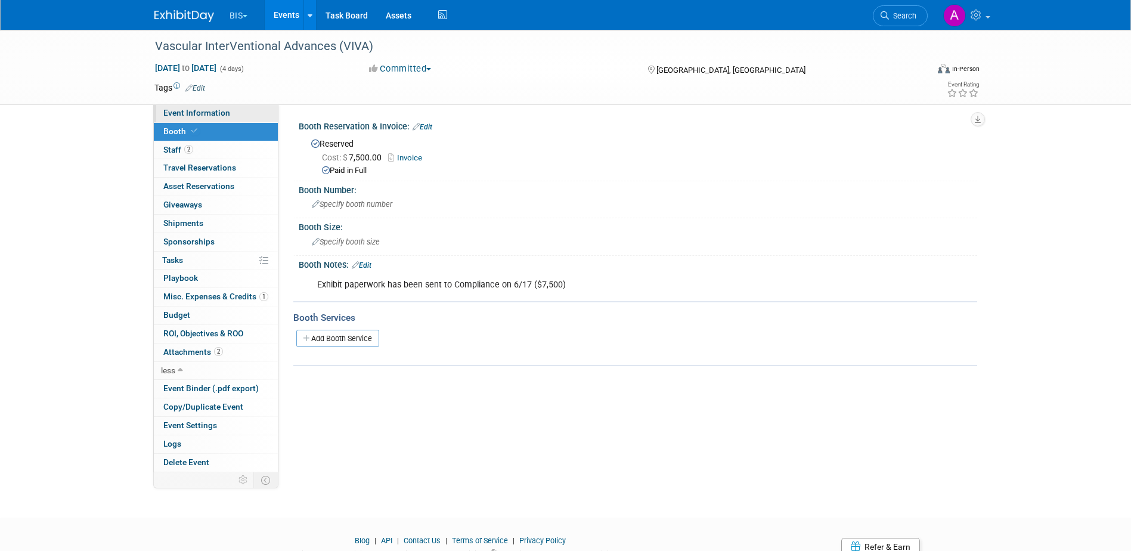
click at [177, 113] on span "Event Information" at bounding box center [196, 113] width 67 height 10
